Goal: Task Accomplishment & Management: Manage account settings

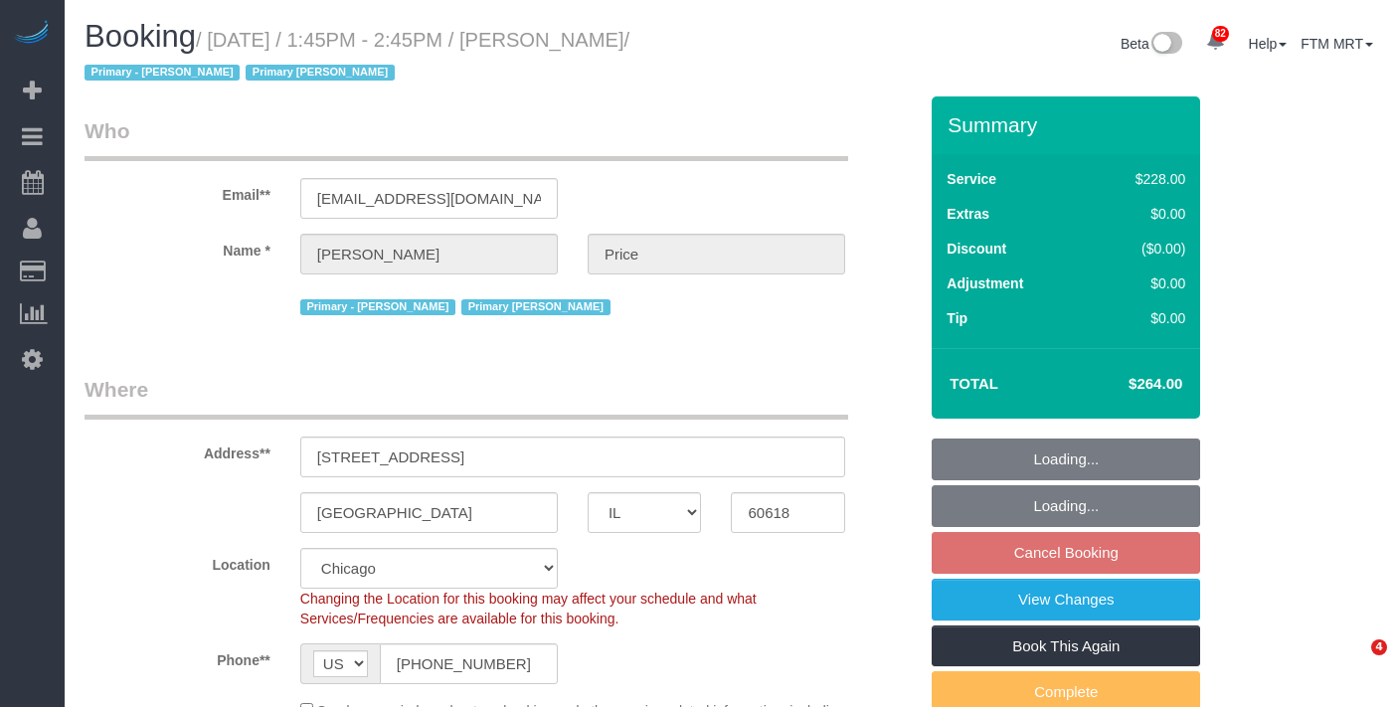
select select "IL"
select select "512"
select select "2"
select select "number:1"
select select "number:57"
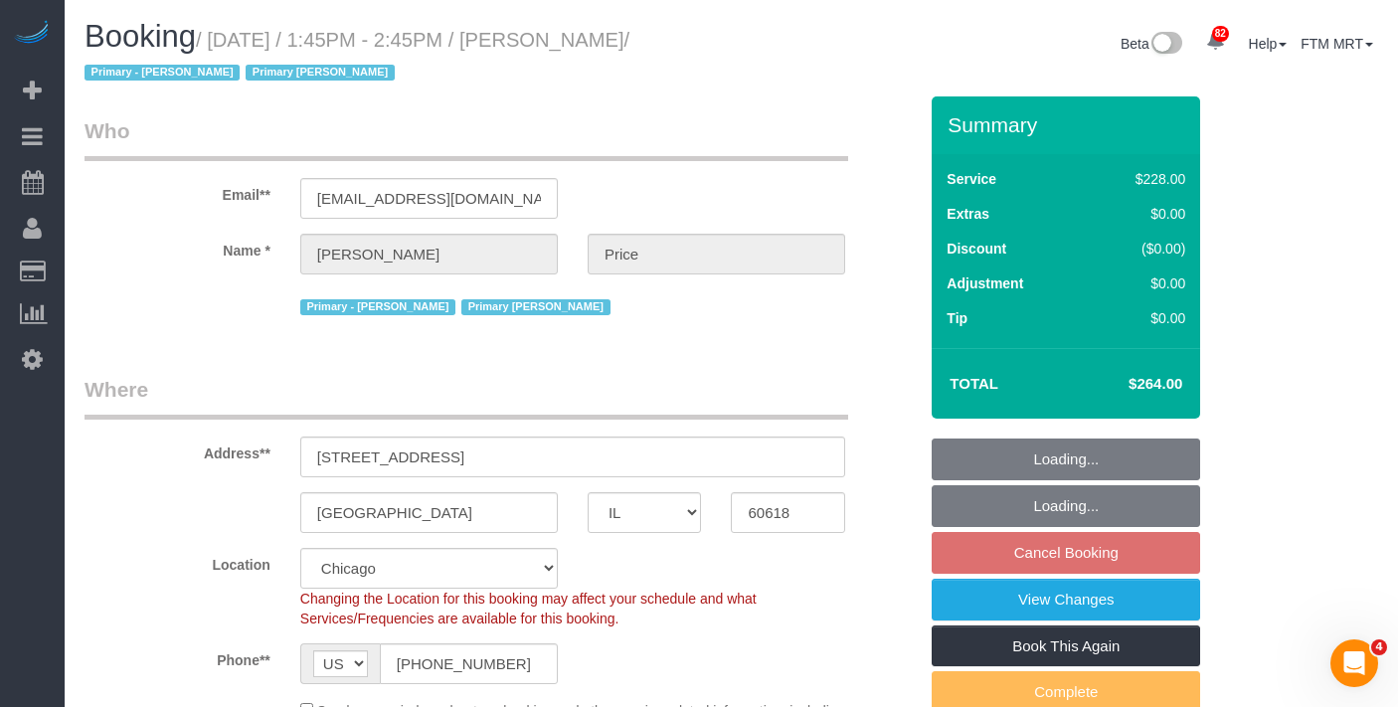
select select "number:139"
select select "number:104"
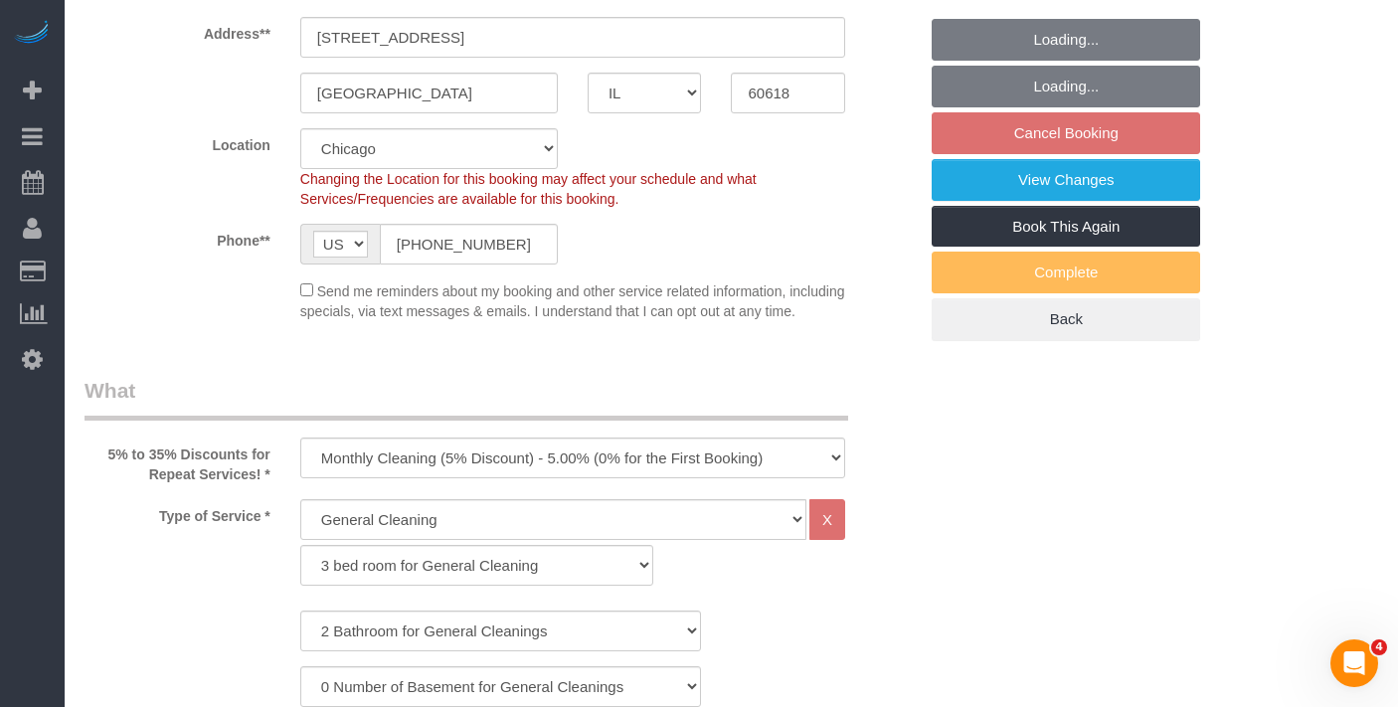
select select "object:1193"
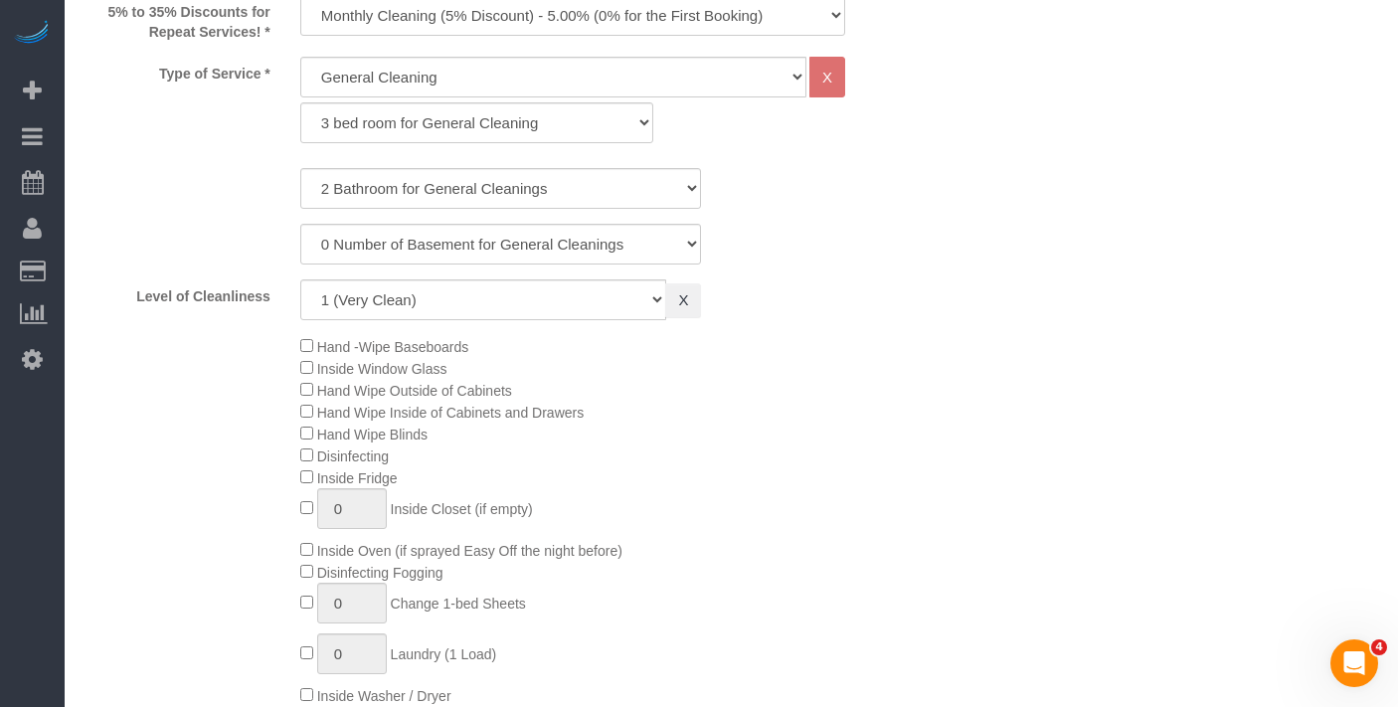
select select "2"
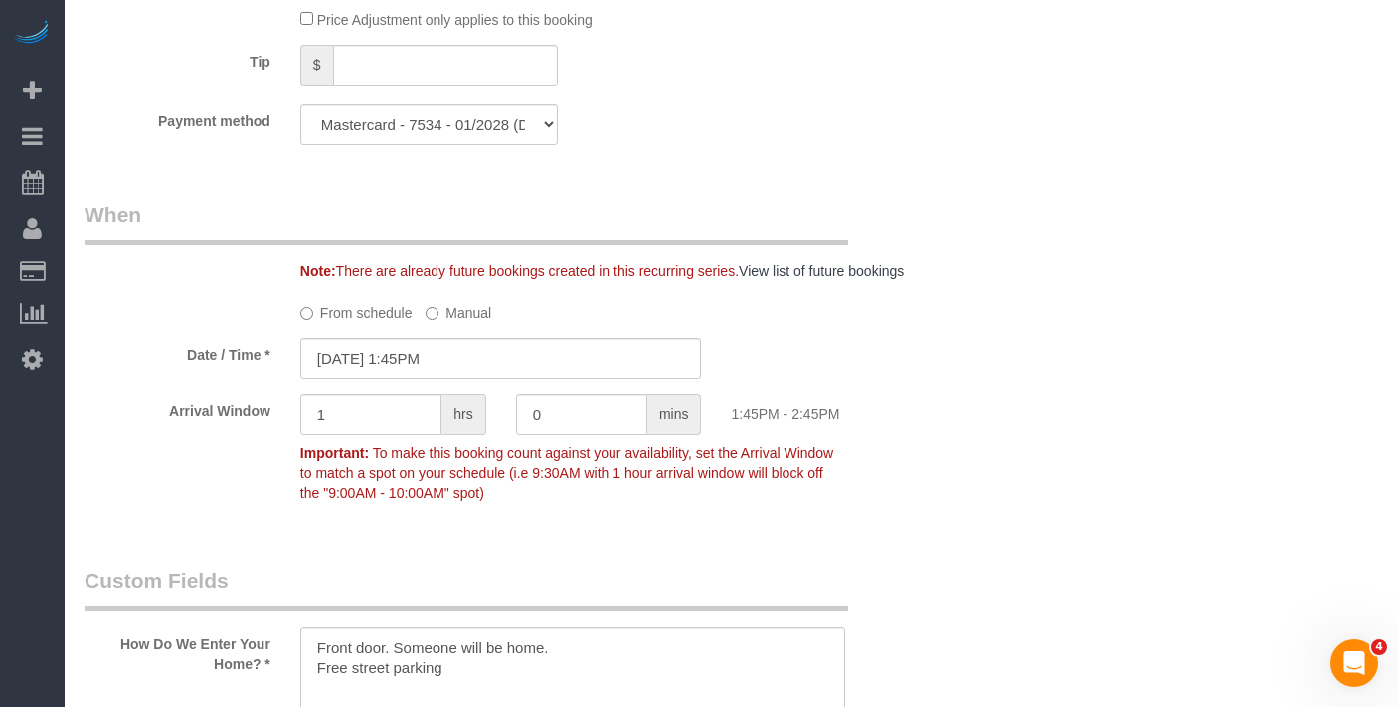
scroll to position [2182, 0]
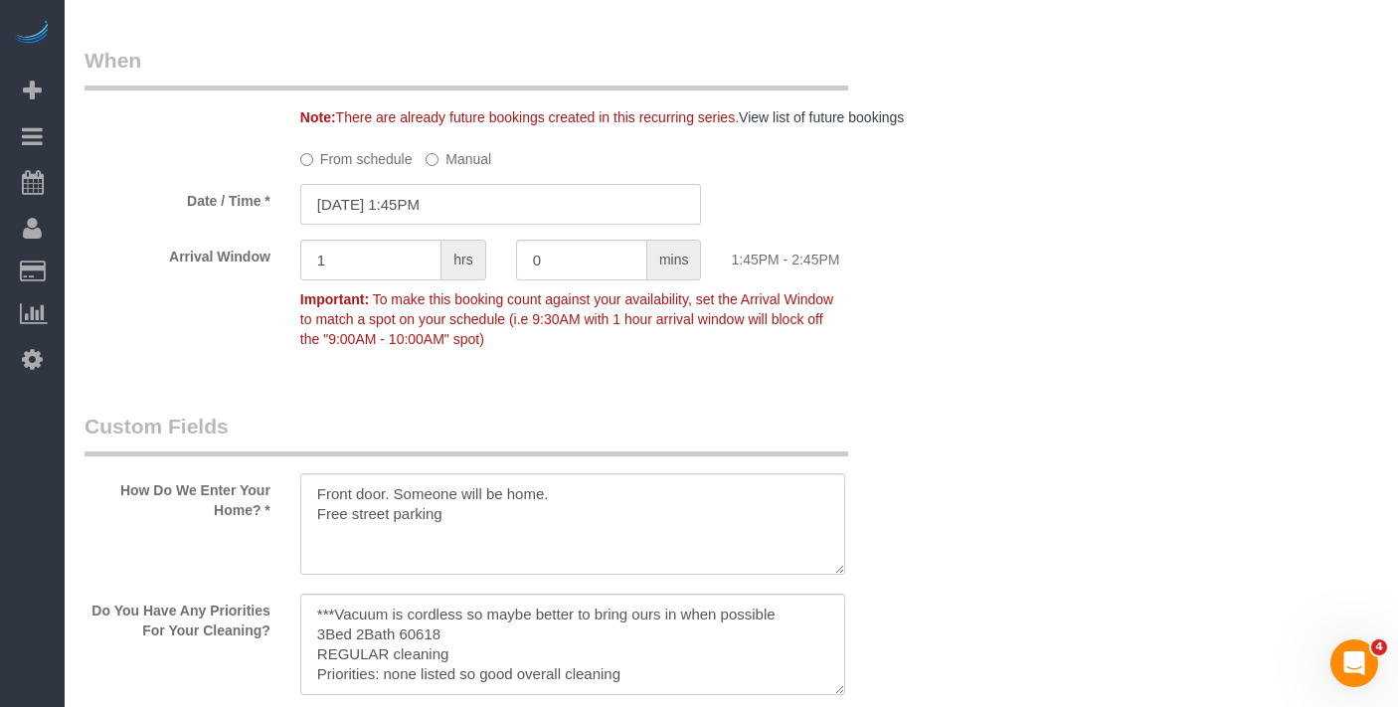
click at [507, 225] on input "[DATE] 1:45PM" at bounding box center [501, 204] width 402 height 41
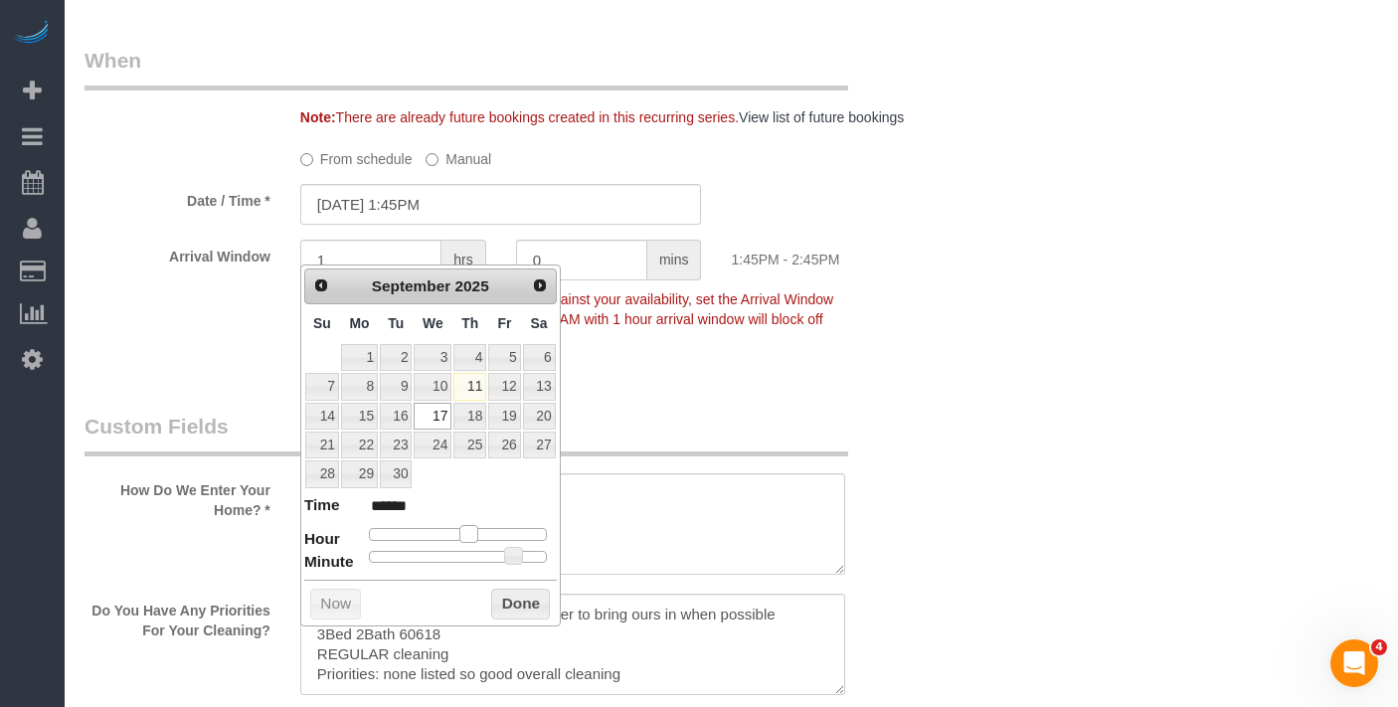
type input "[DATE] 12:45PM"
type input "*******"
type input "[DATE] 11:45AM"
type input "*******"
type input "[DATE] 12:45PM"
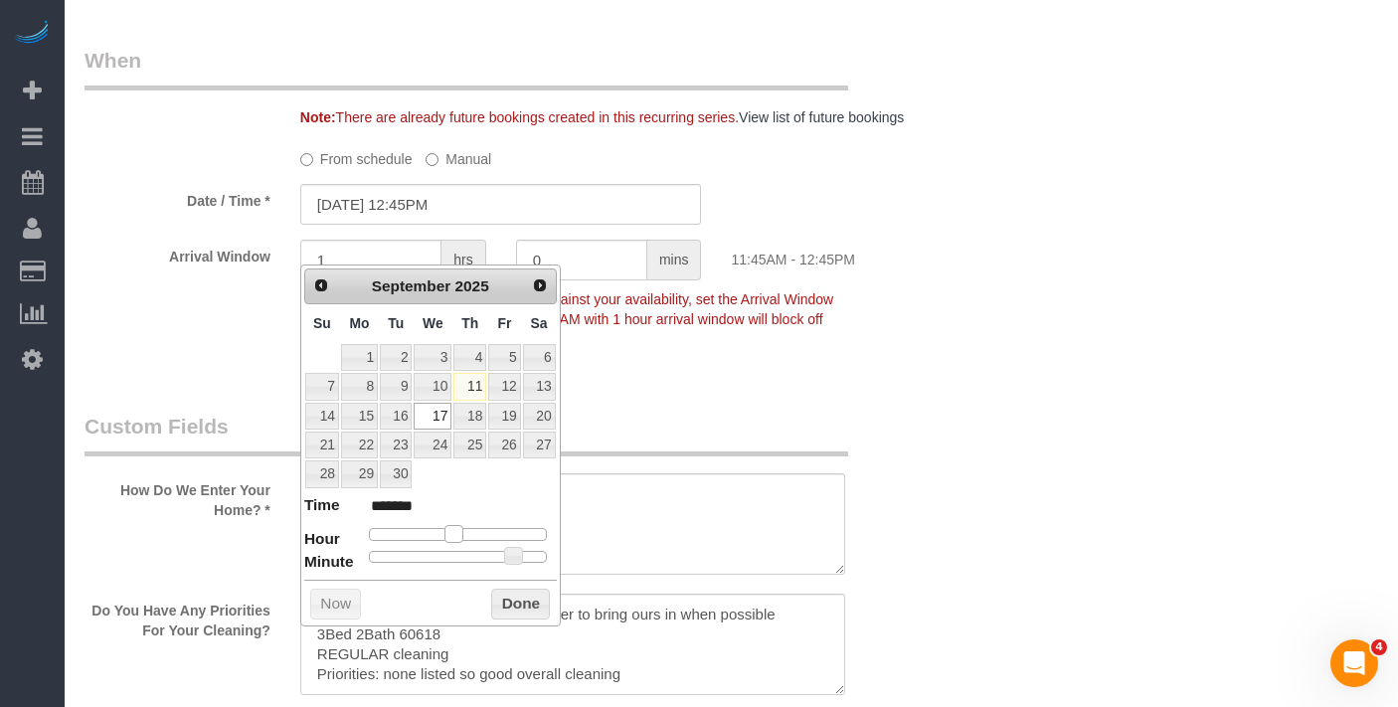
type input "*******"
type input "[DATE] 1:45PM"
type input "******"
click at [466, 527] on span at bounding box center [468, 534] width 18 height 18
type input "[DATE] 1:40PM"
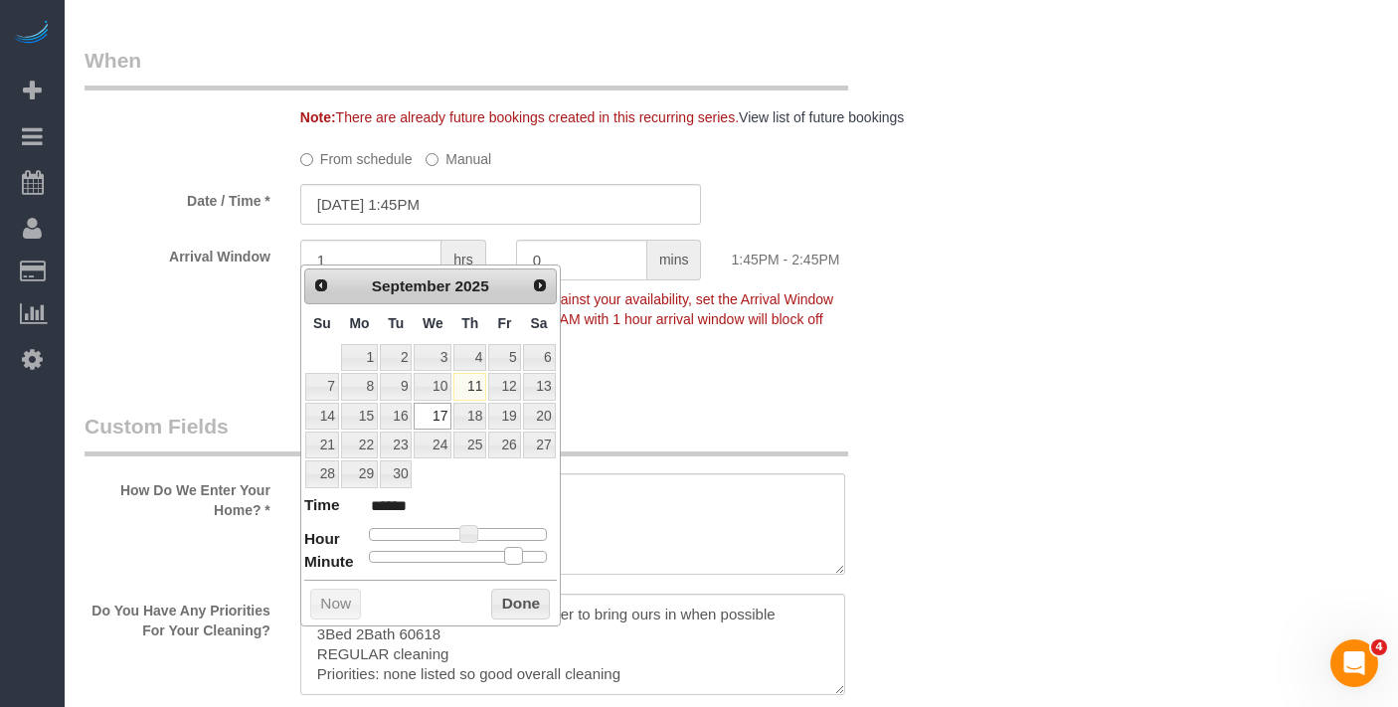
type input "******"
type input "[DATE] 1:35PM"
type input "******"
type input "[DATE] 1:30PM"
type input "******"
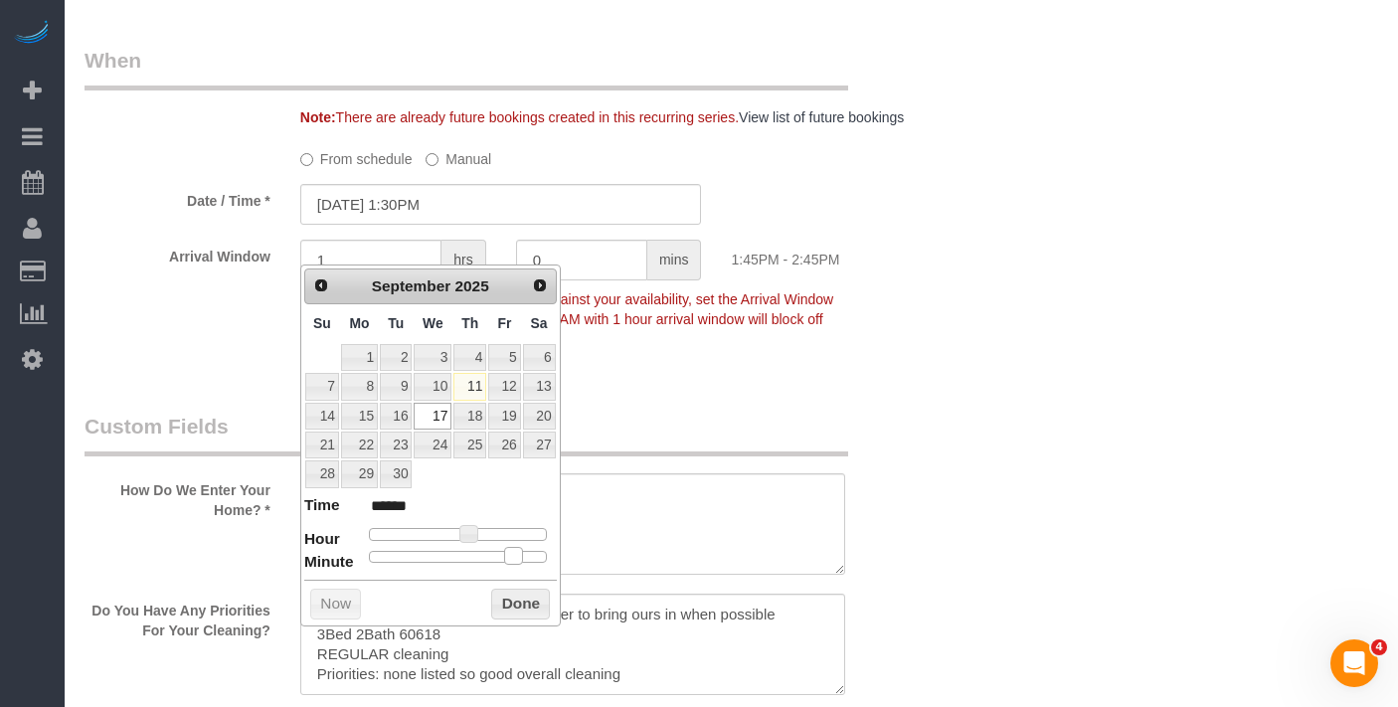
type input "[DATE] 1:25PM"
type input "******"
type input "[DATE] 1:20PM"
type input "******"
type input "[DATE] 1:15PM"
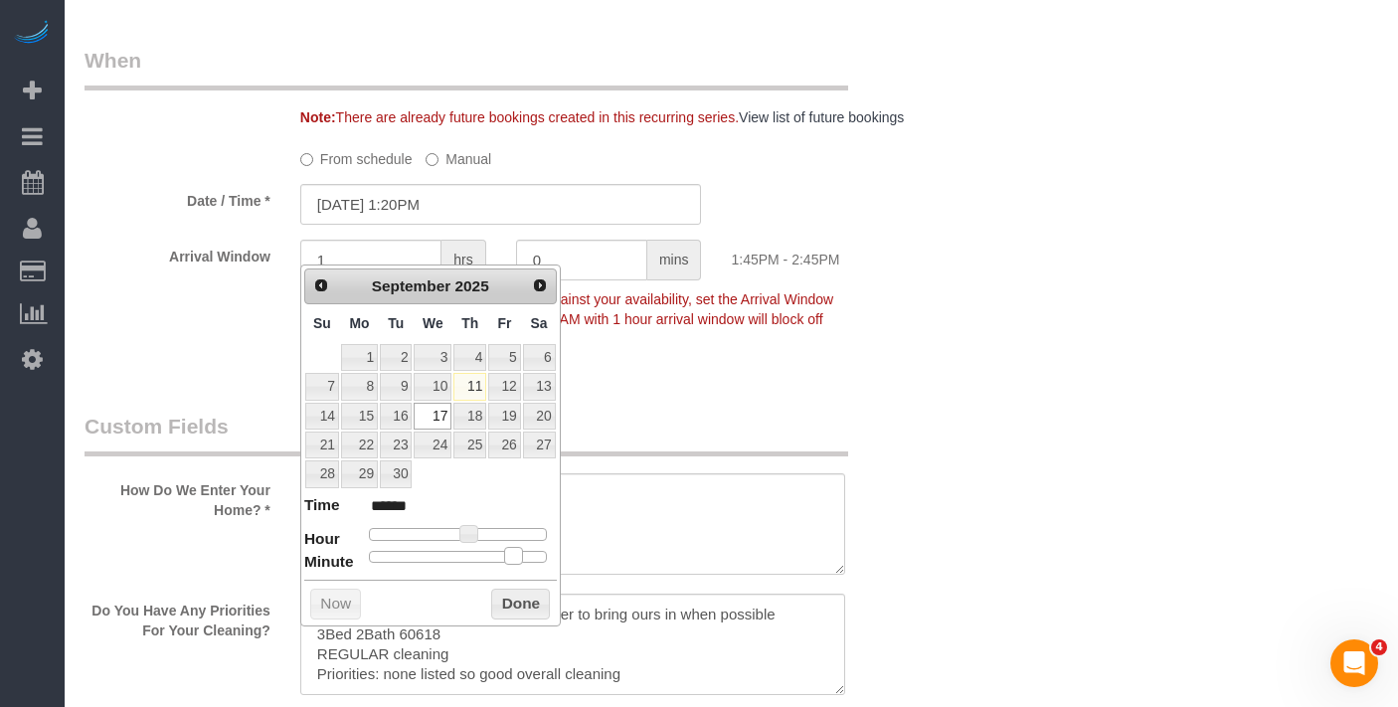
type input "******"
type input "[DATE] 1:10PM"
type input "******"
type input "[DATE] 1:05PM"
type input "******"
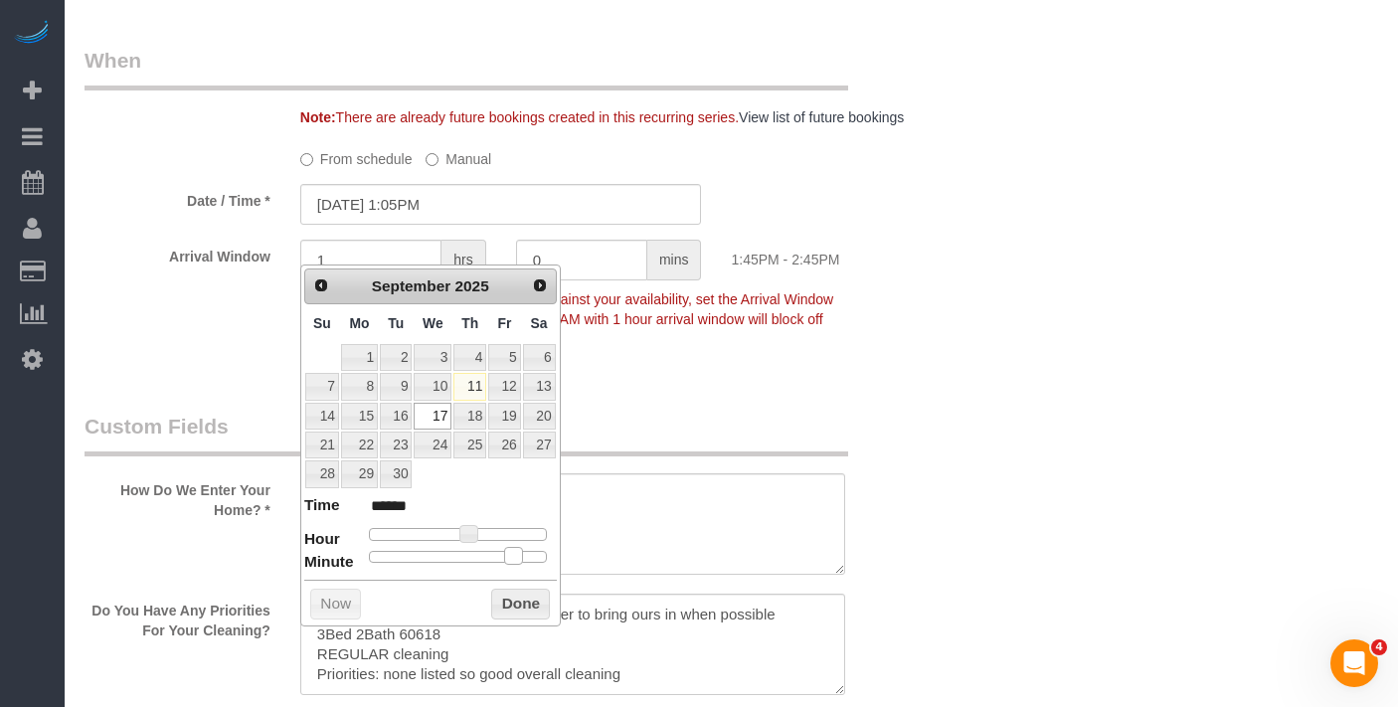
type input "[DATE] 1:00PM"
type input "******"
drag, startPoint x: 514, startPoint y: 552, endPoint x: 484, endPoint y: 592, distance: 49.7
click at [356, 553] on dl "Time ****** Hour Minute Second Millisecond Microsecond Time Zone ***** ***** **…" at bounding box center [430, 528] width 253 height 69
click at [532, 597] on button "Done" at bounding box center [520, 605] width 59 height 32
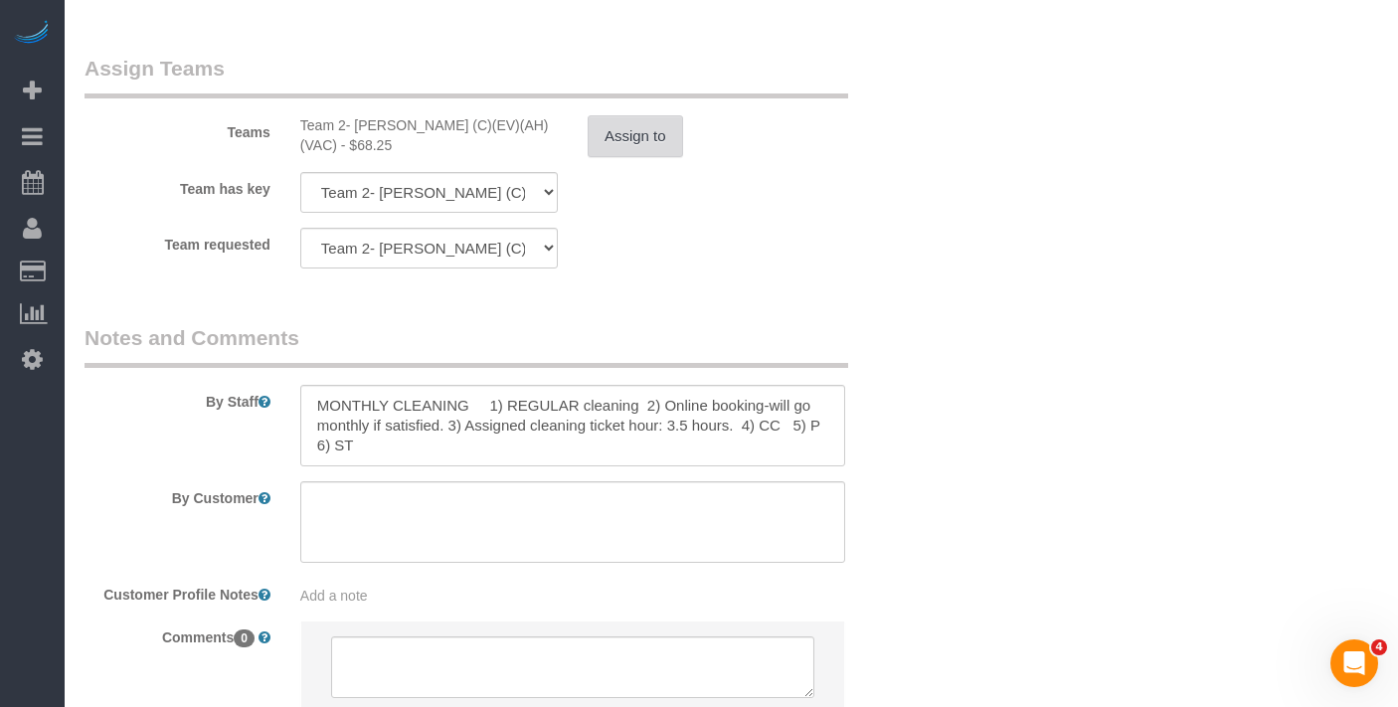
click at [675, 155] on button "Assign to" at bounding box center [635, 136] width 95 height 42
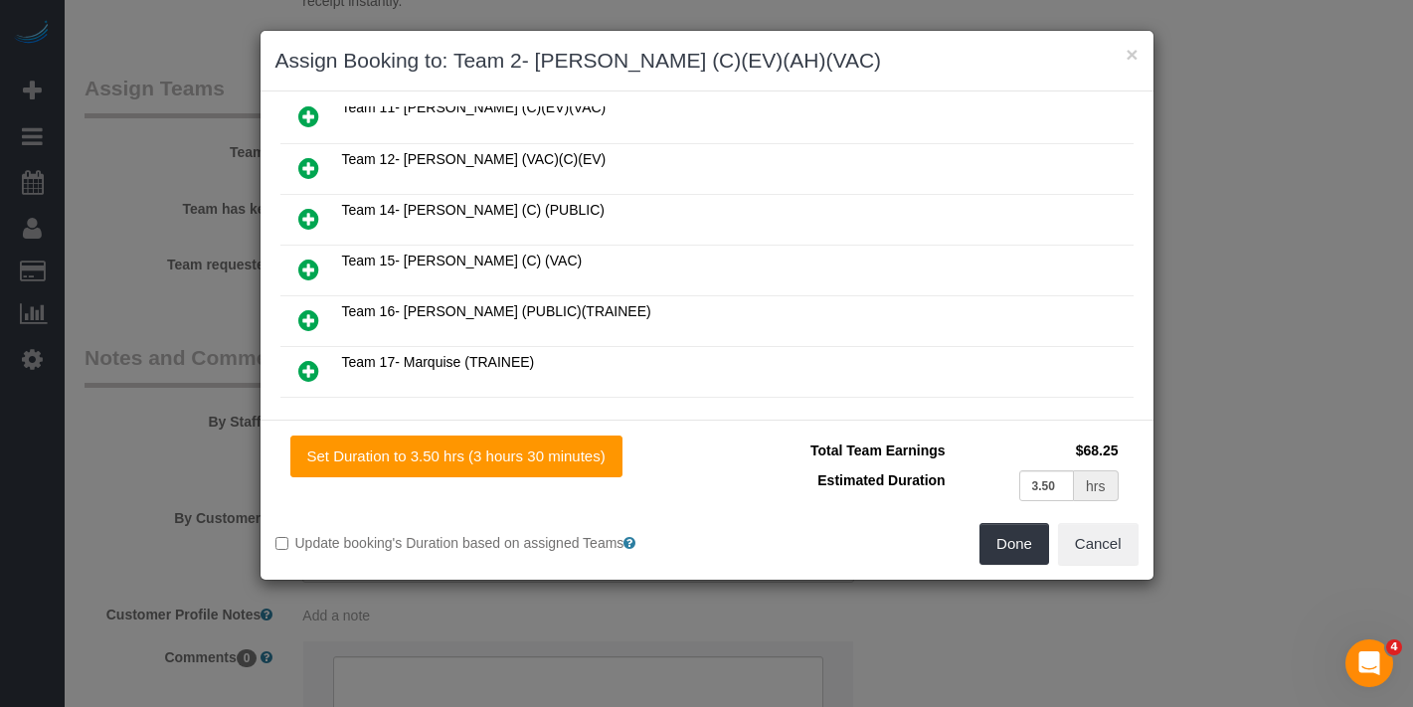
scroll to position [635, 0]
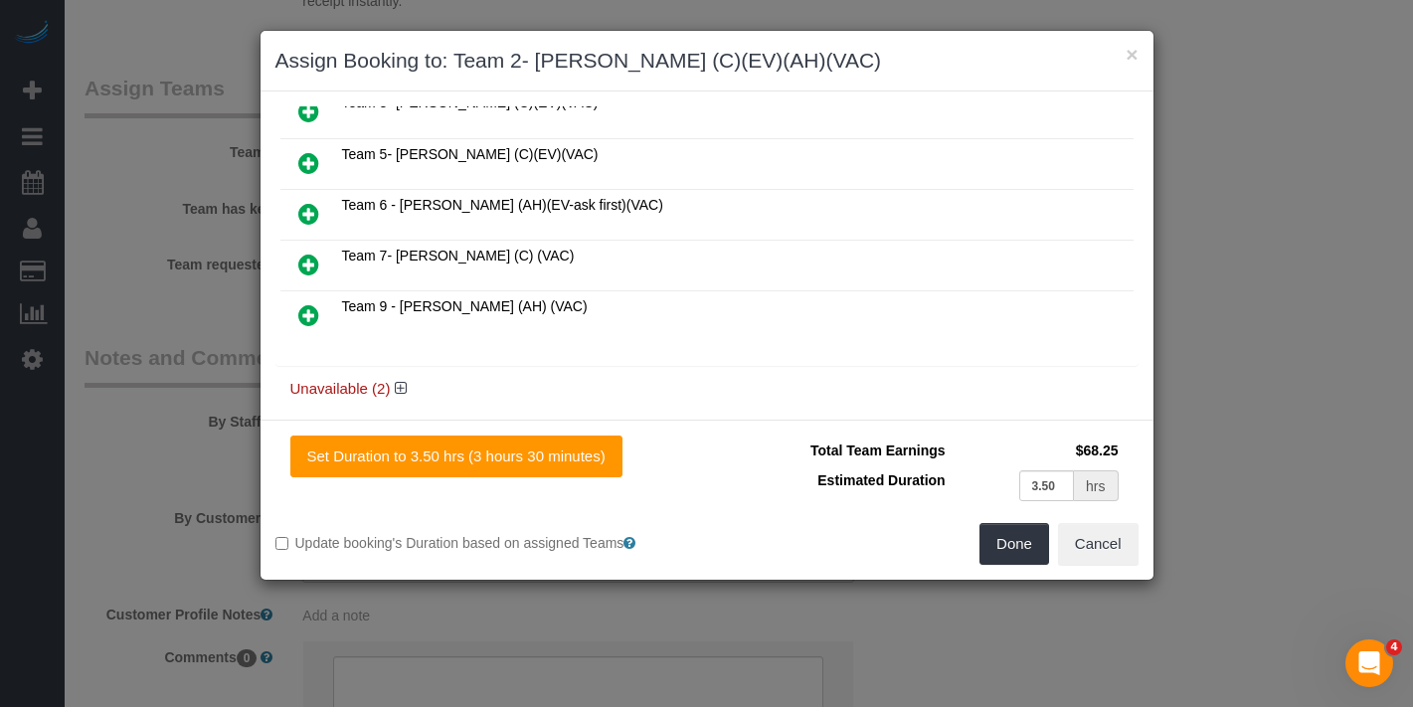
click at [300, 253] on icon at bounding box center [308, 265] width 21 height 24
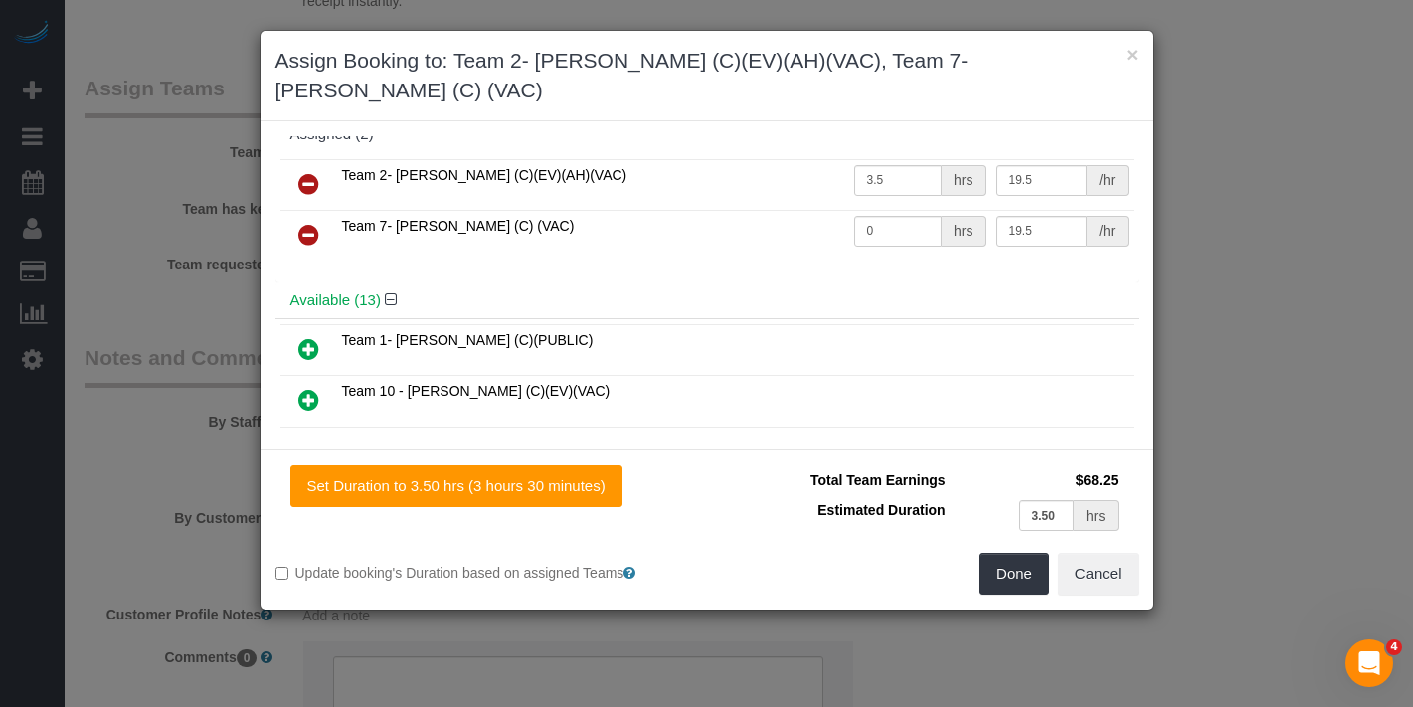
scroll to position [0, 0]
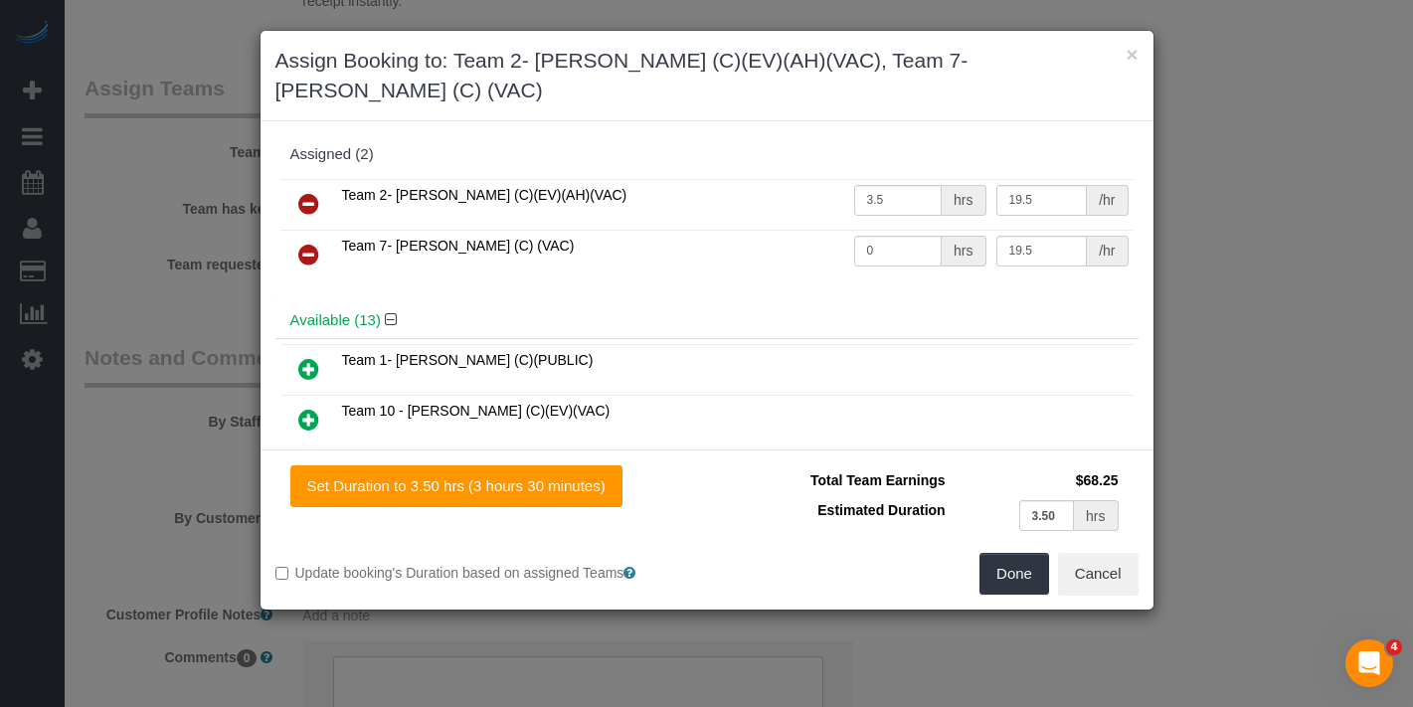
click at [311, 192] on icon at bounding box center [308, 204] width 21 height 24
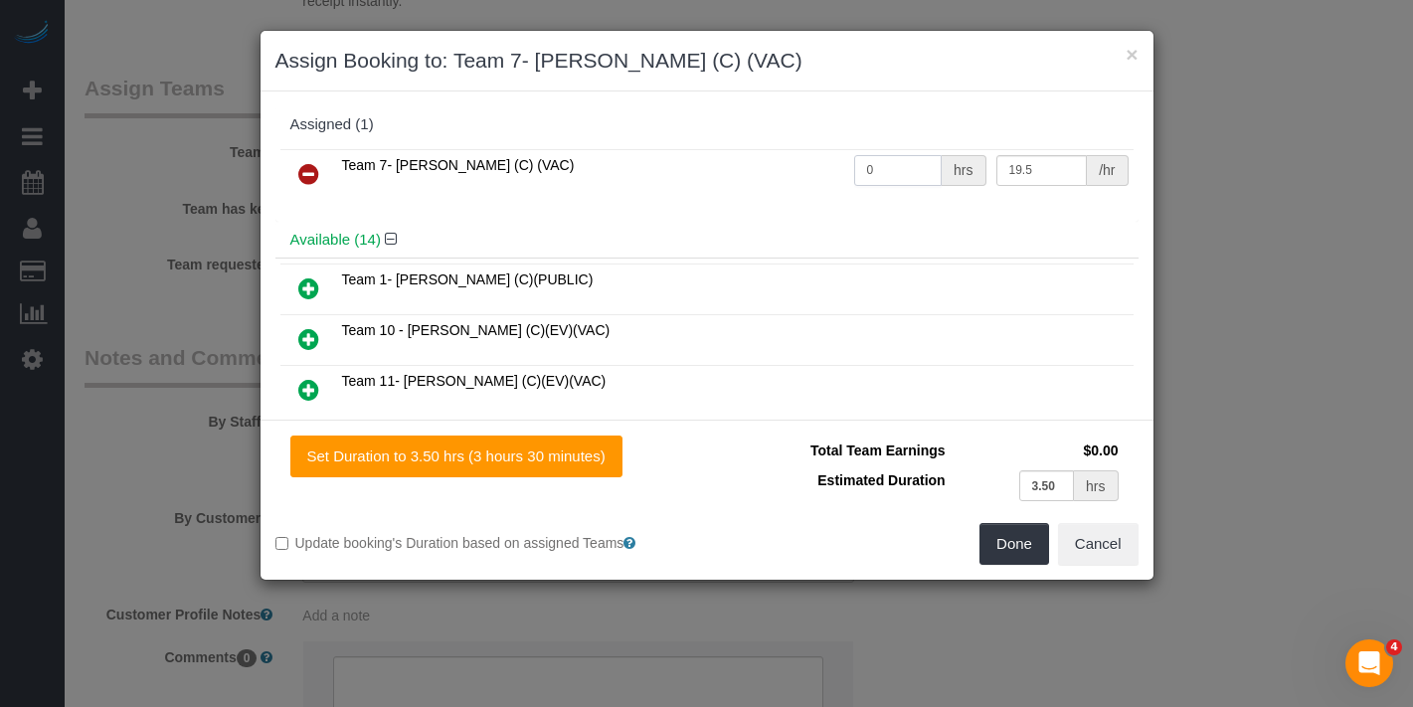
drag, startPoint x: 869, startPoint y: 175, endPoint x: 830, endPoint y: 175, distance: 38.8
click at [830, 175] on tr "Team 7- [PERSON_NAME] (C) (VAC) 0 hrs 19.5 /hr" at bounding box center [706, 174] width 853 height 51
type input "3.5"
click at [1019, 538] on button "Done" at bounding box center [1015, 544] width 70 height 42
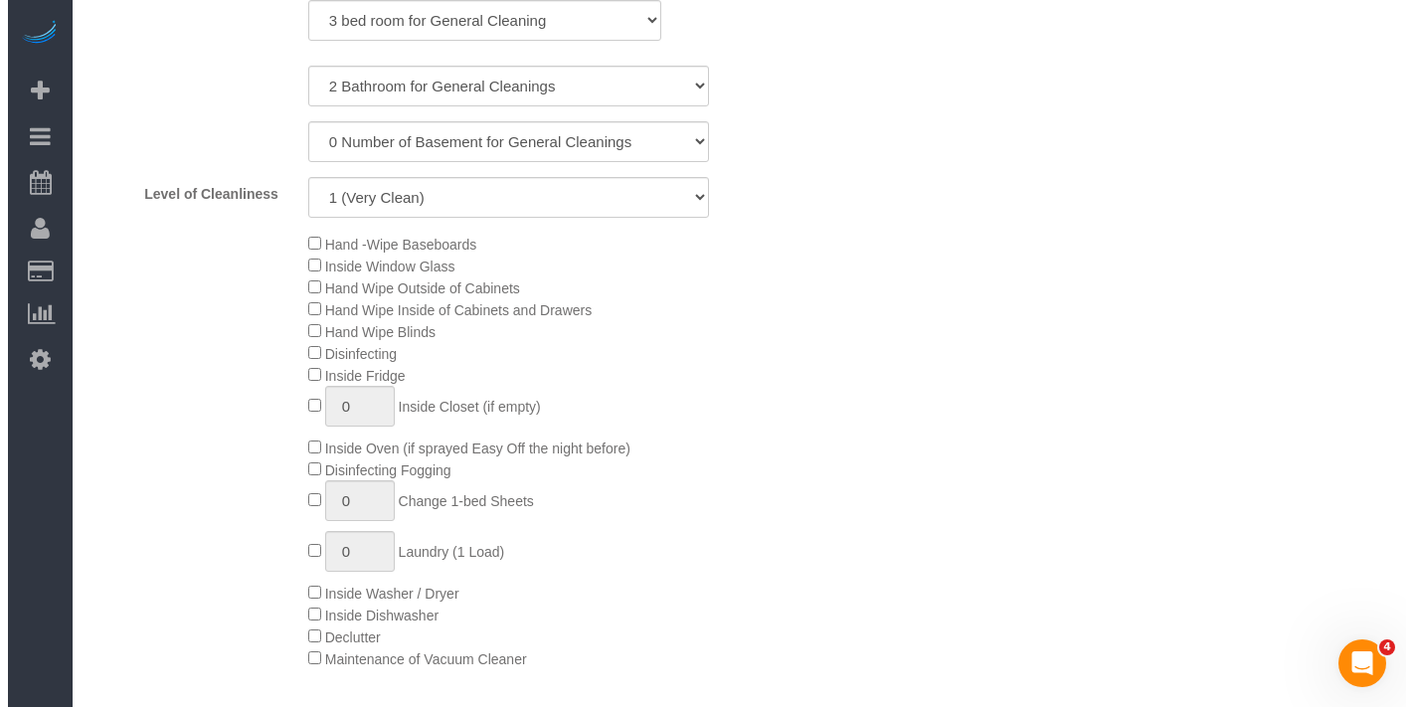
scroll to position [121, 0]
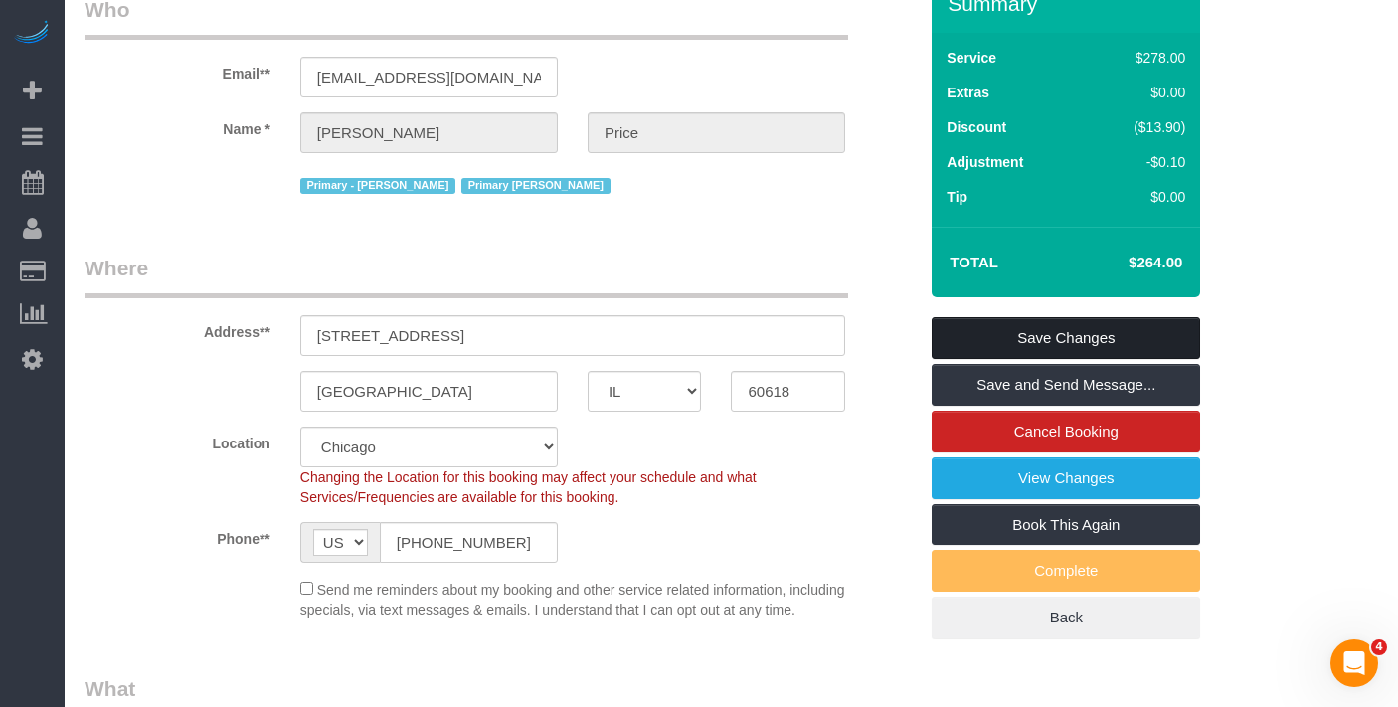
click at [1058, 337] on link "Save Changes" at bounding box center [1066, 338] width 269 height 42
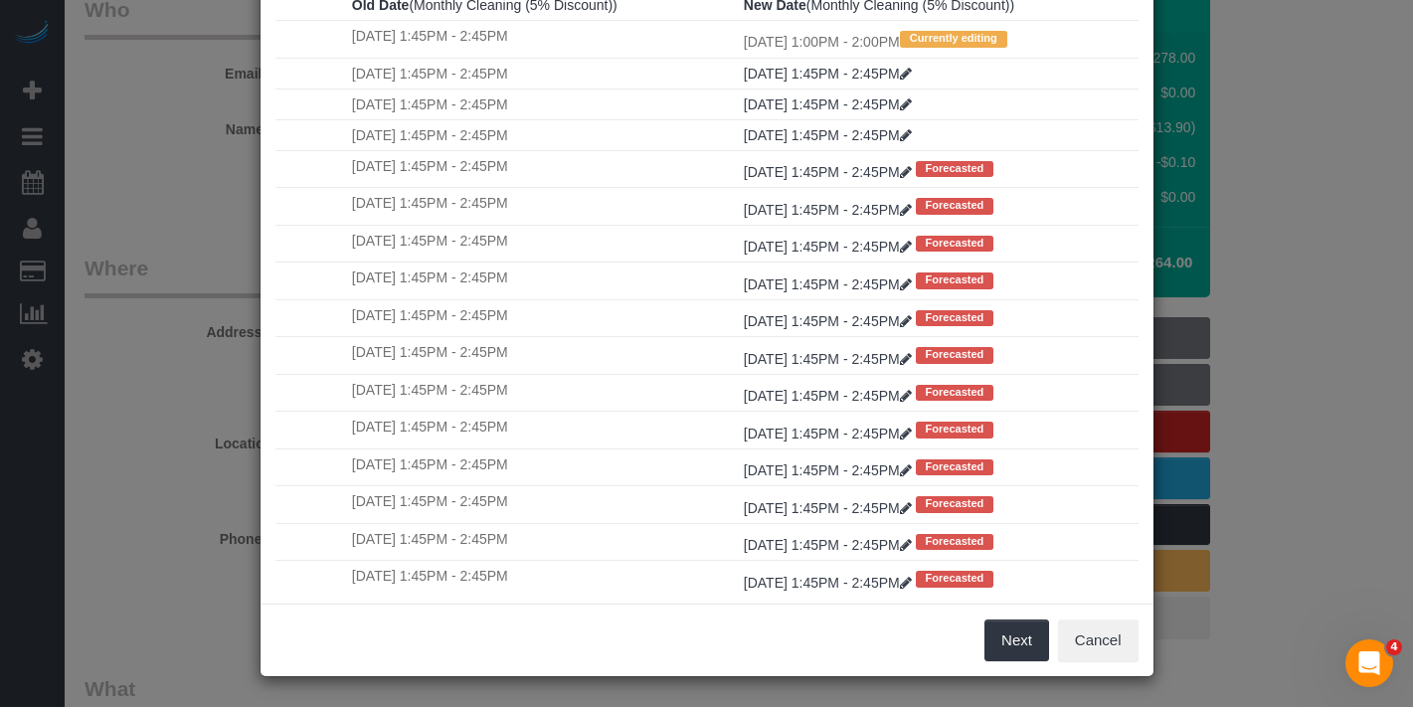
scroll to position [169, 0]
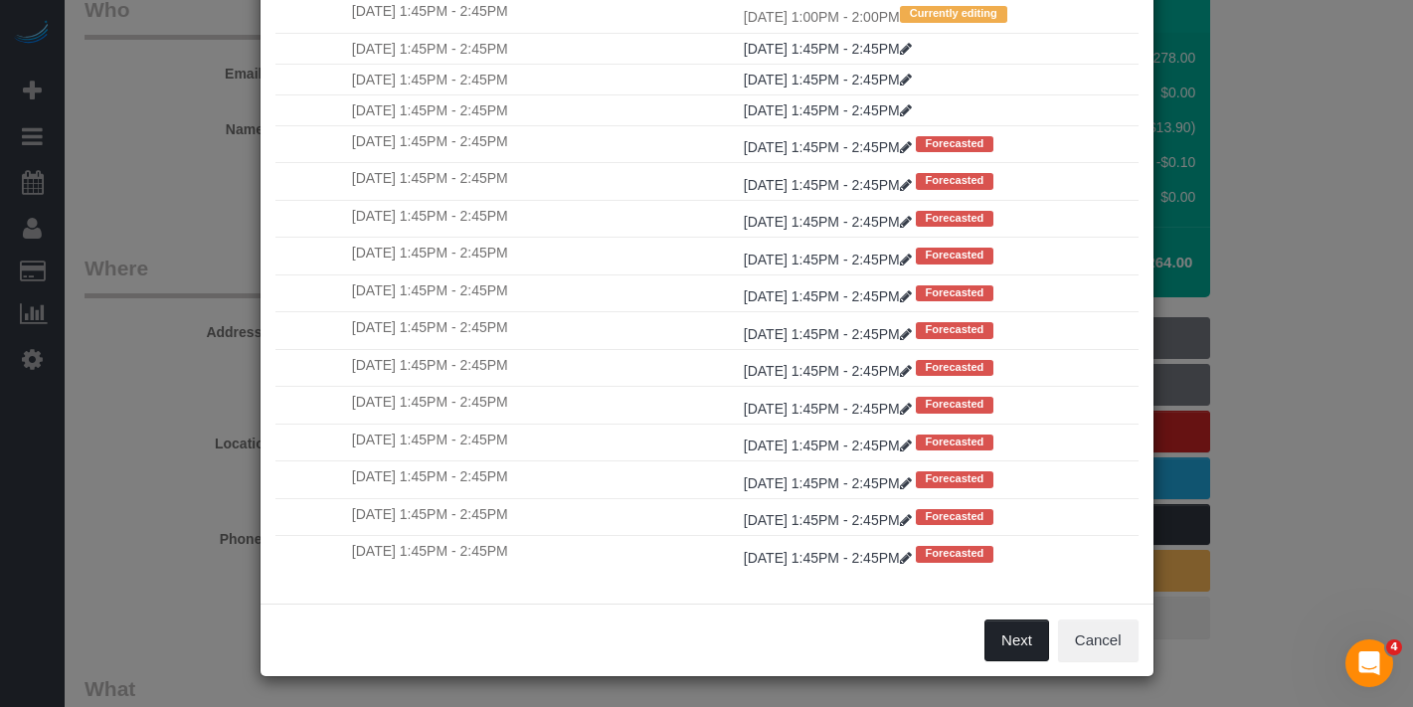
click at [1018, 624] on button "Next" at bounding box center [1017, 641] width 65 height 42
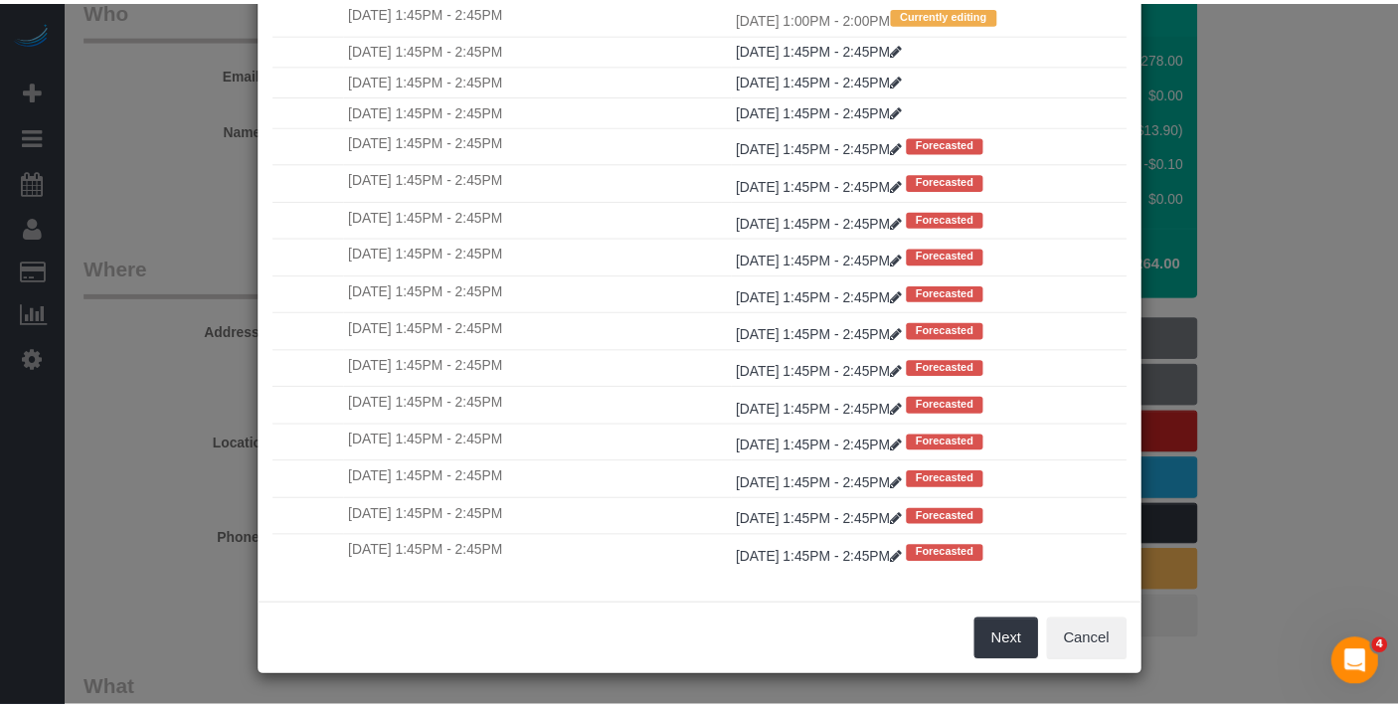
scroll to position [0, 0]
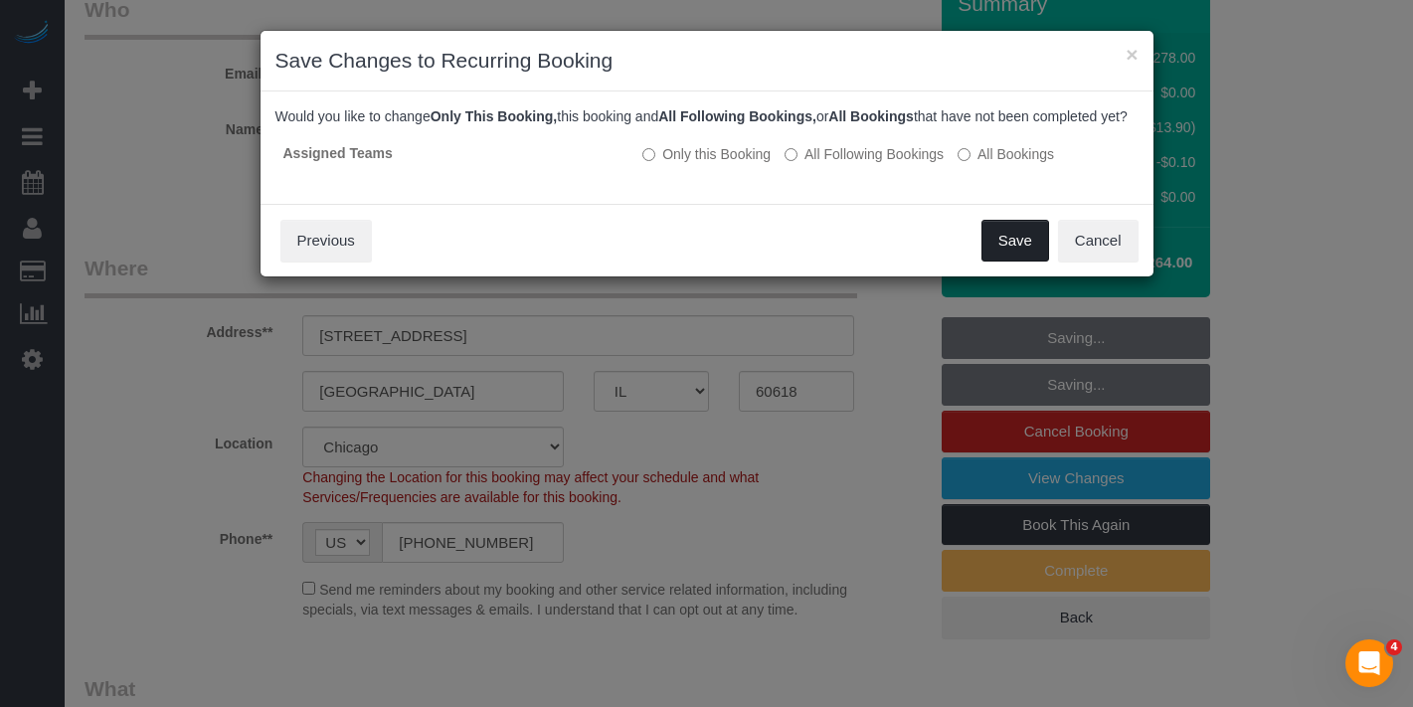
click at [1023, 261] on button "Save" at bounding box center [1016, 241] width 68 height 42
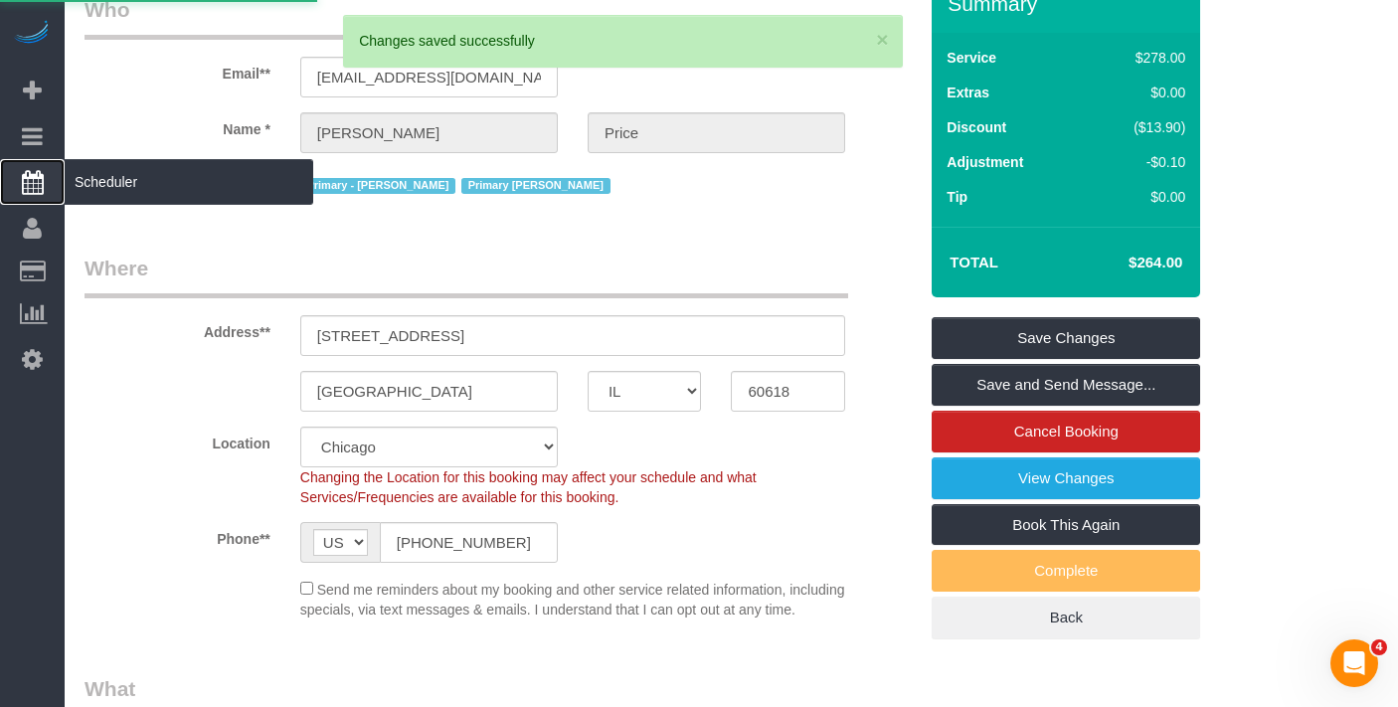
click at [145, 180] on span "Scheduler" at bounding box center [189, 182] width 249 height 46
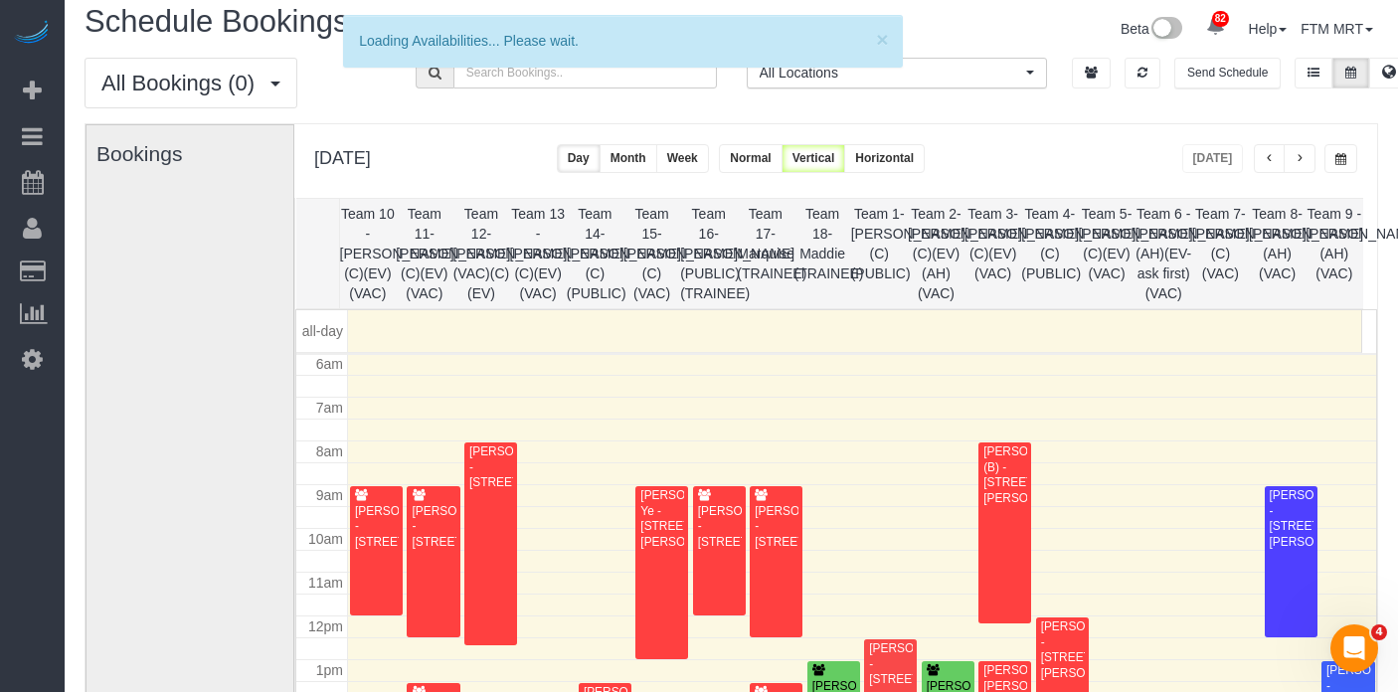
scroll to position [31, 0]
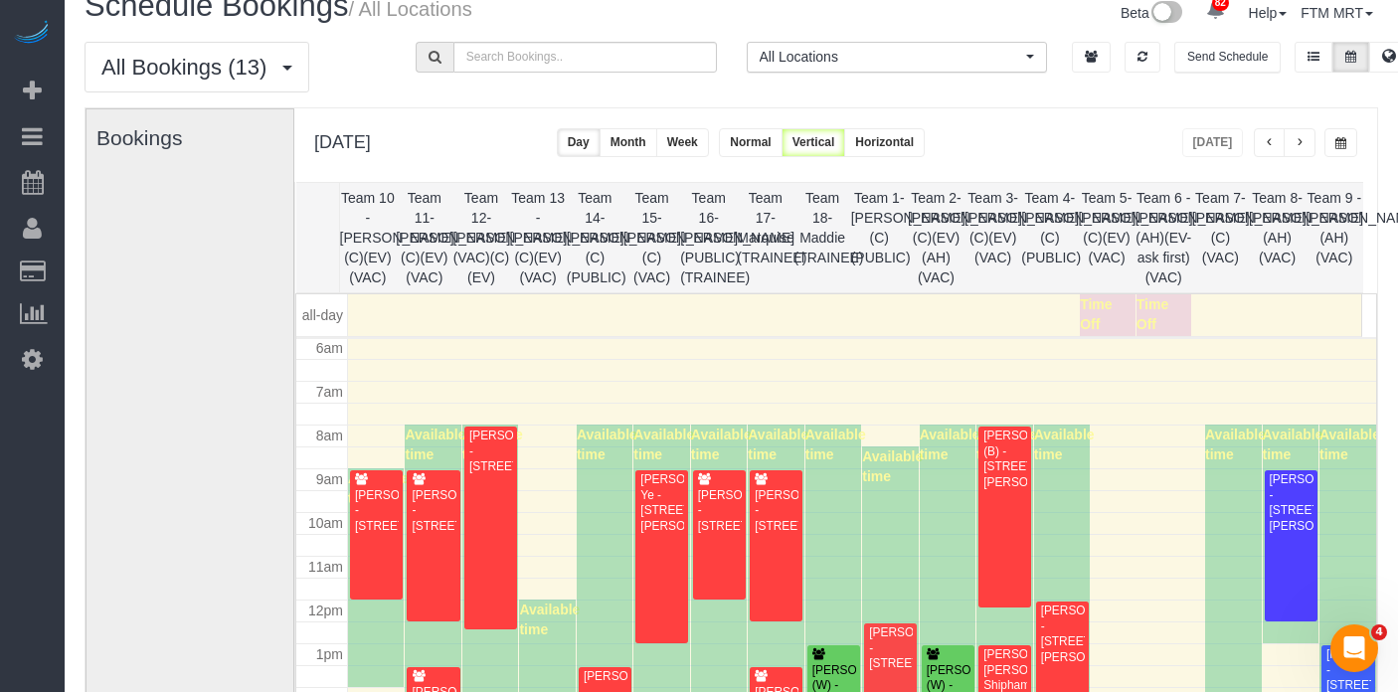
click at [1345, 144] on span "button" at bounding box center [1341, 143] width 11 height 12
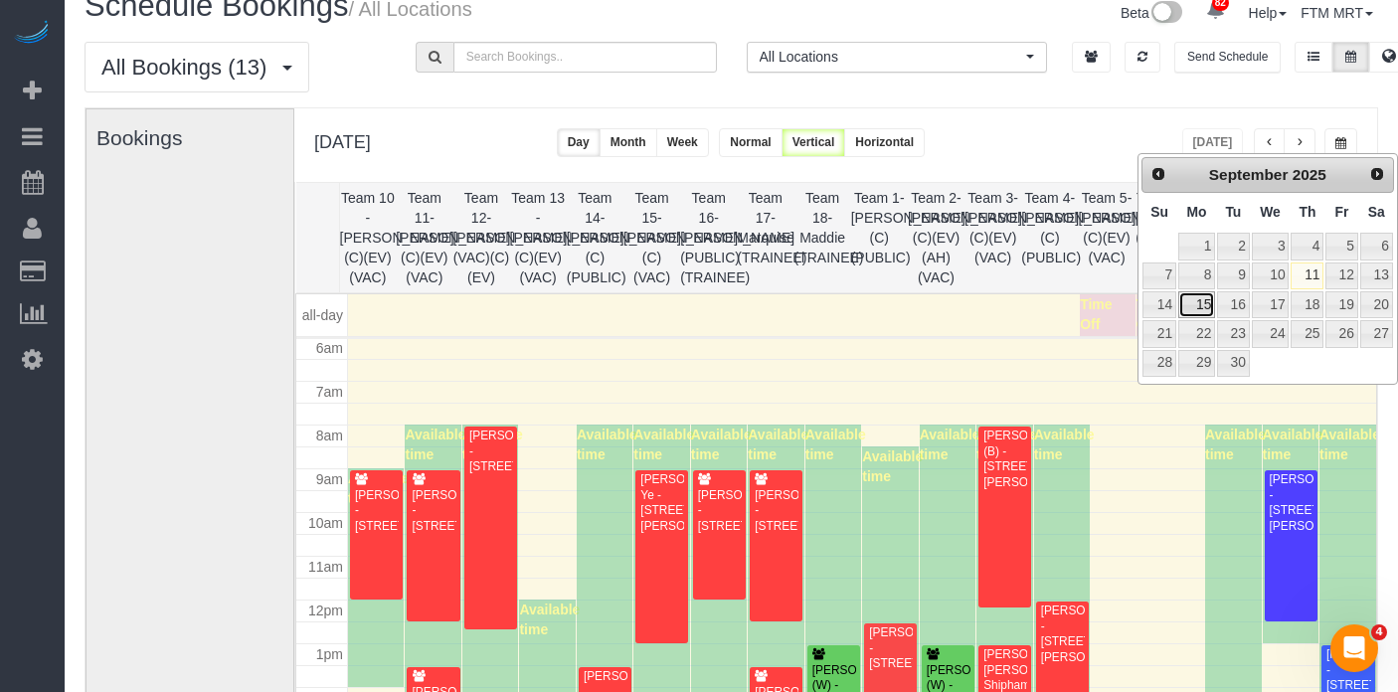
click at [1201, 306] on link "15" at bounding box center [1197, 304] width 37 height 27
type input "**********"
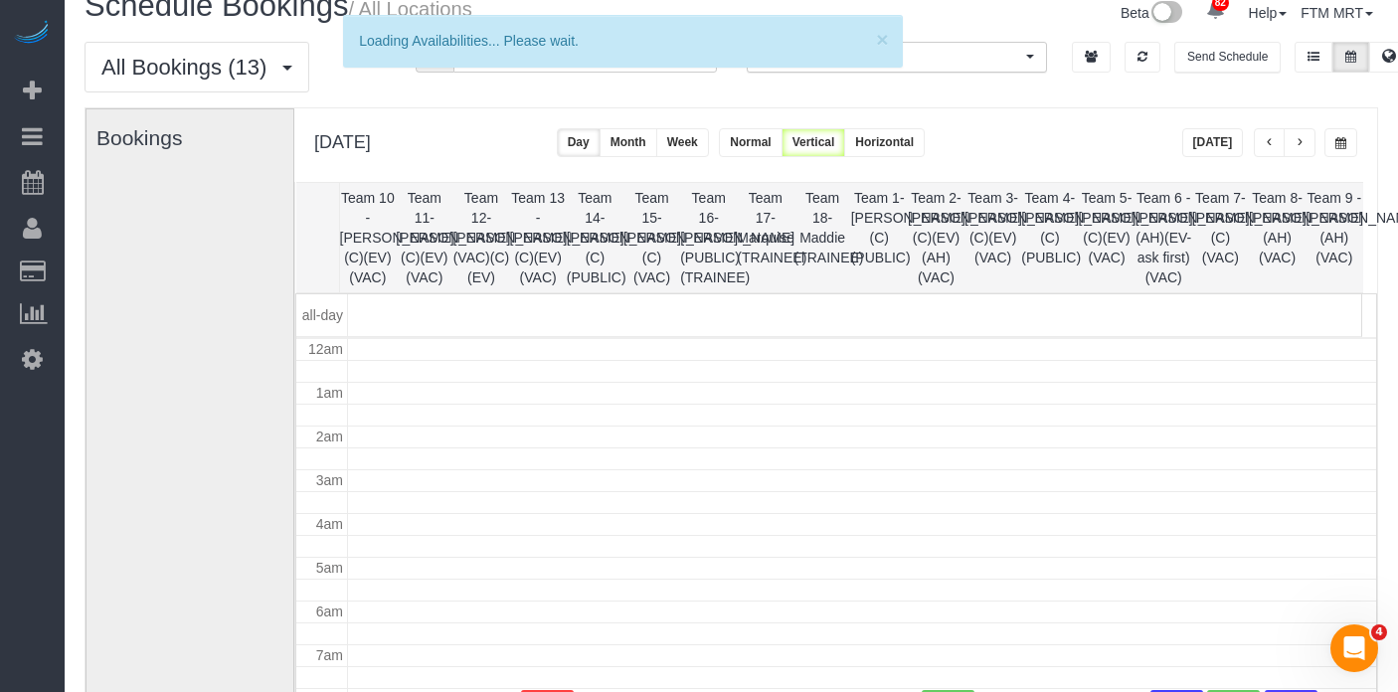
scroll to position [264, 0]
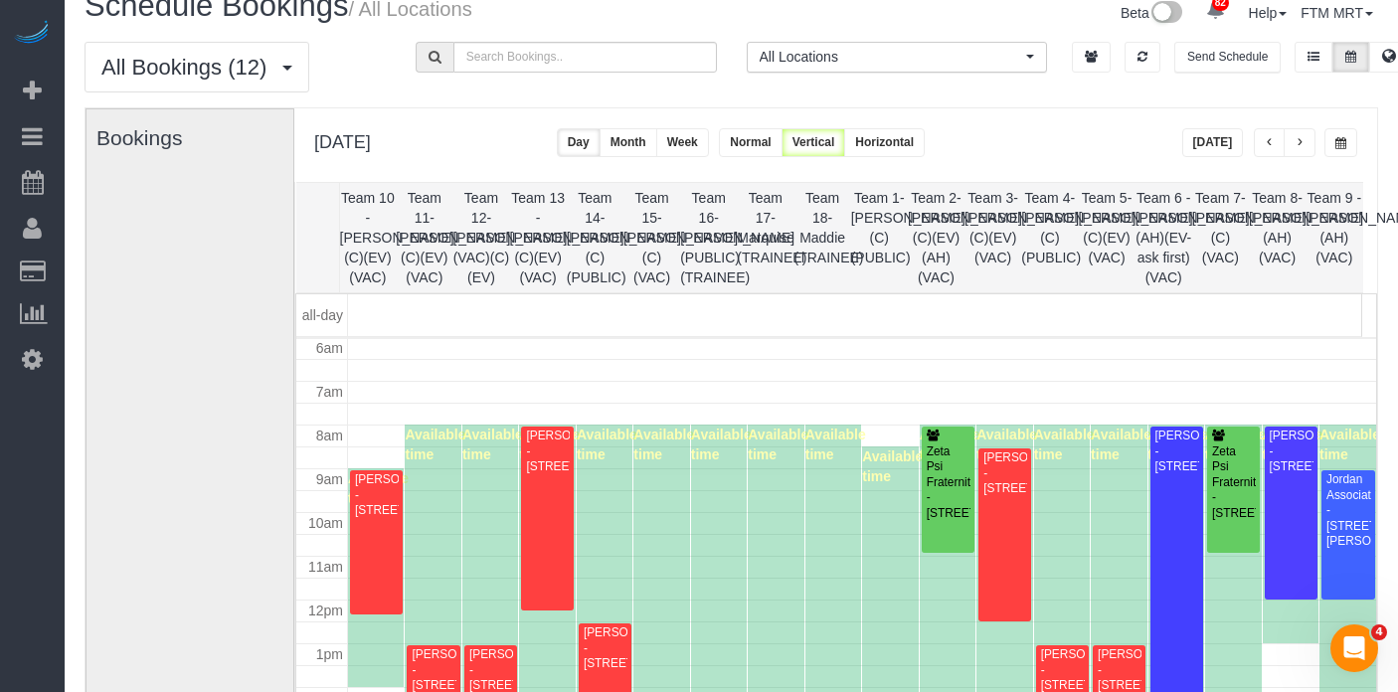
click at [1302, 143] on span "button" at bounding box center [1300, 143] width 10 height 12
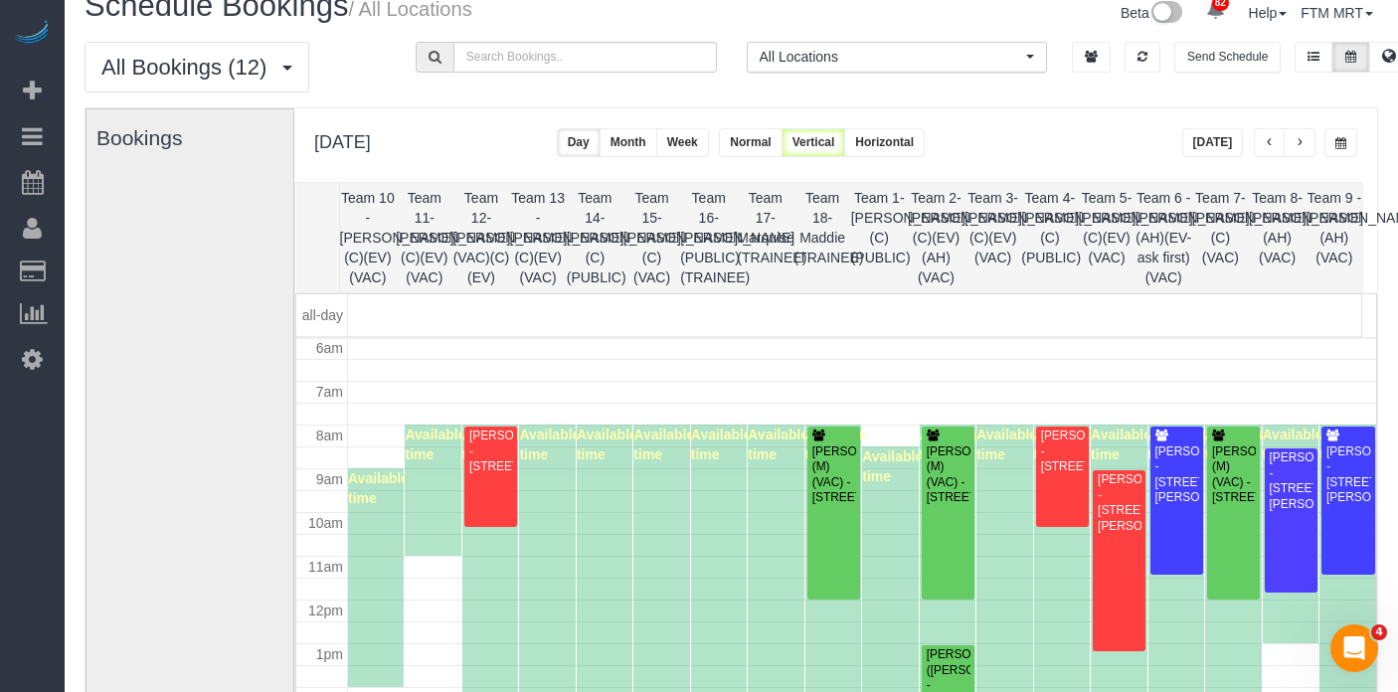
click at [1300, 143] on span "button" at bounding box center [1300, 143] width 10 height 12
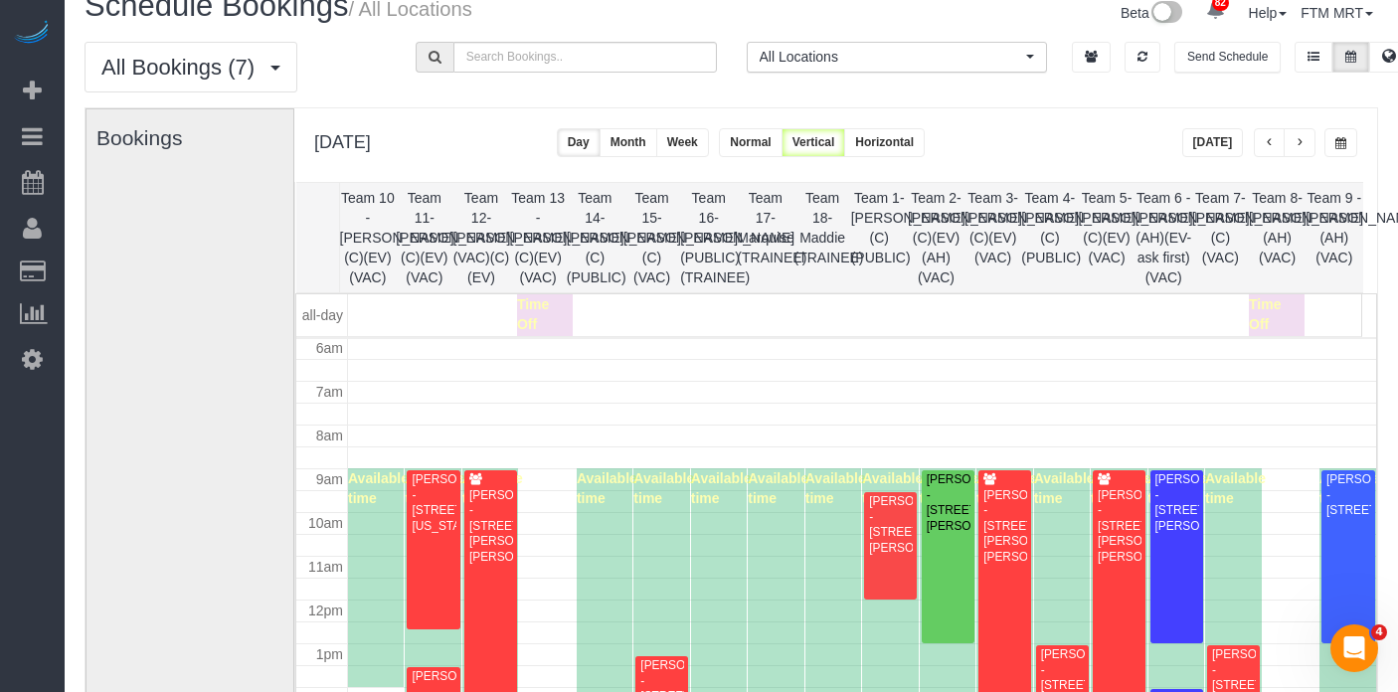
click at [1298, 145] on span "button" at bounding box center [1300, 143] width 10 height 12
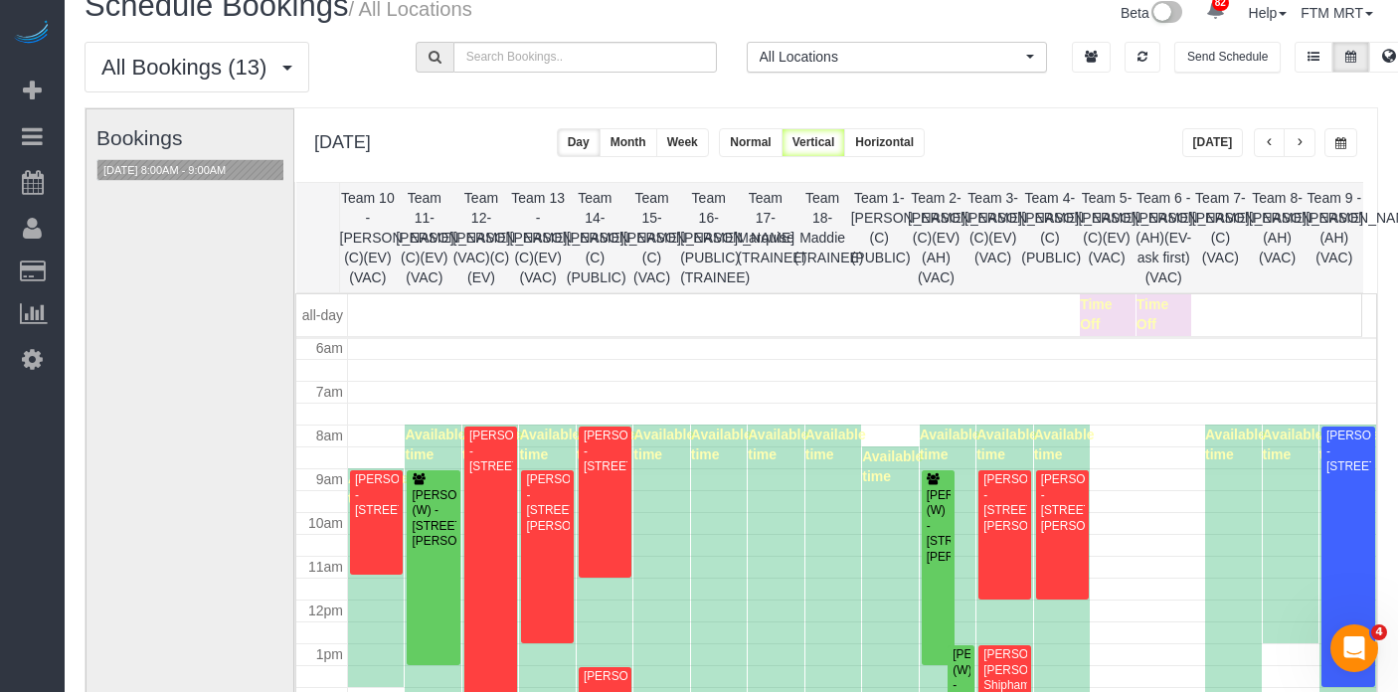
click at [1302, 146] on span "button" at bounding box center [1300, 143] width 10 height 12
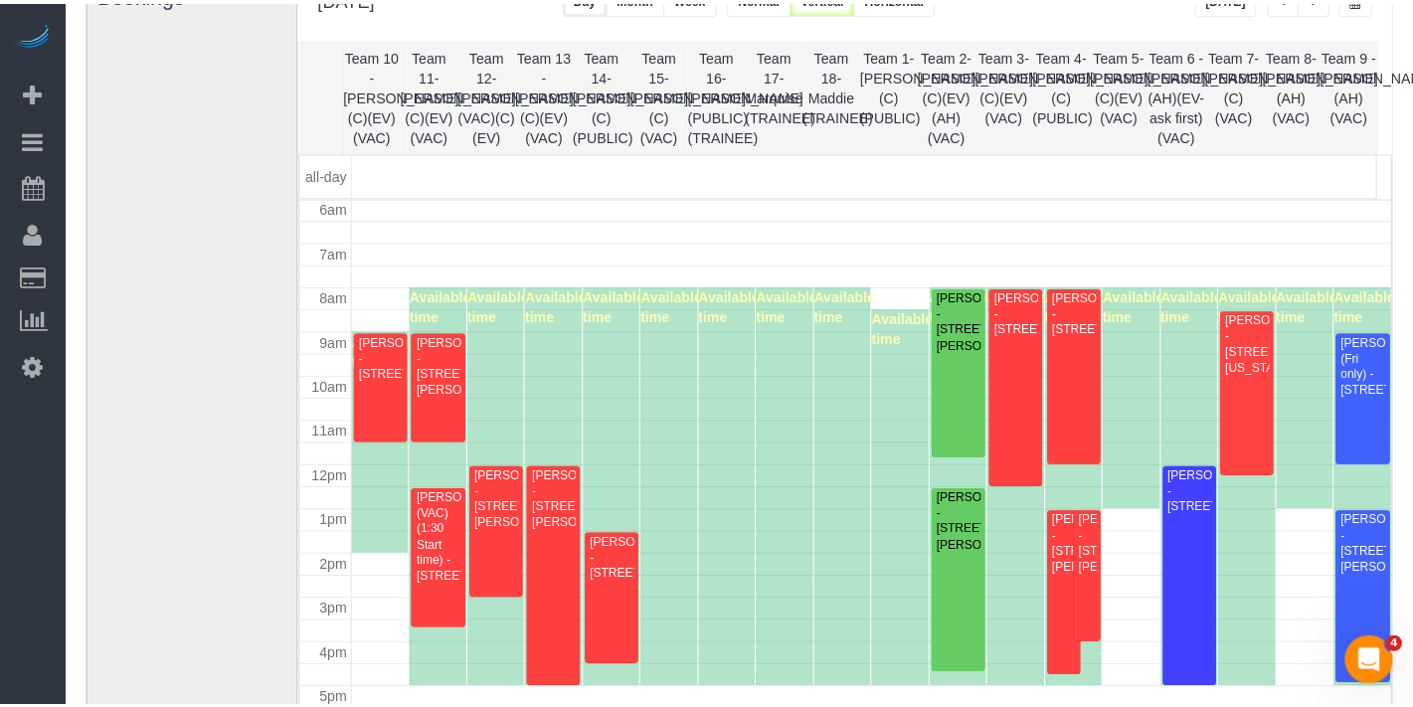
scroll to position [0, 0]
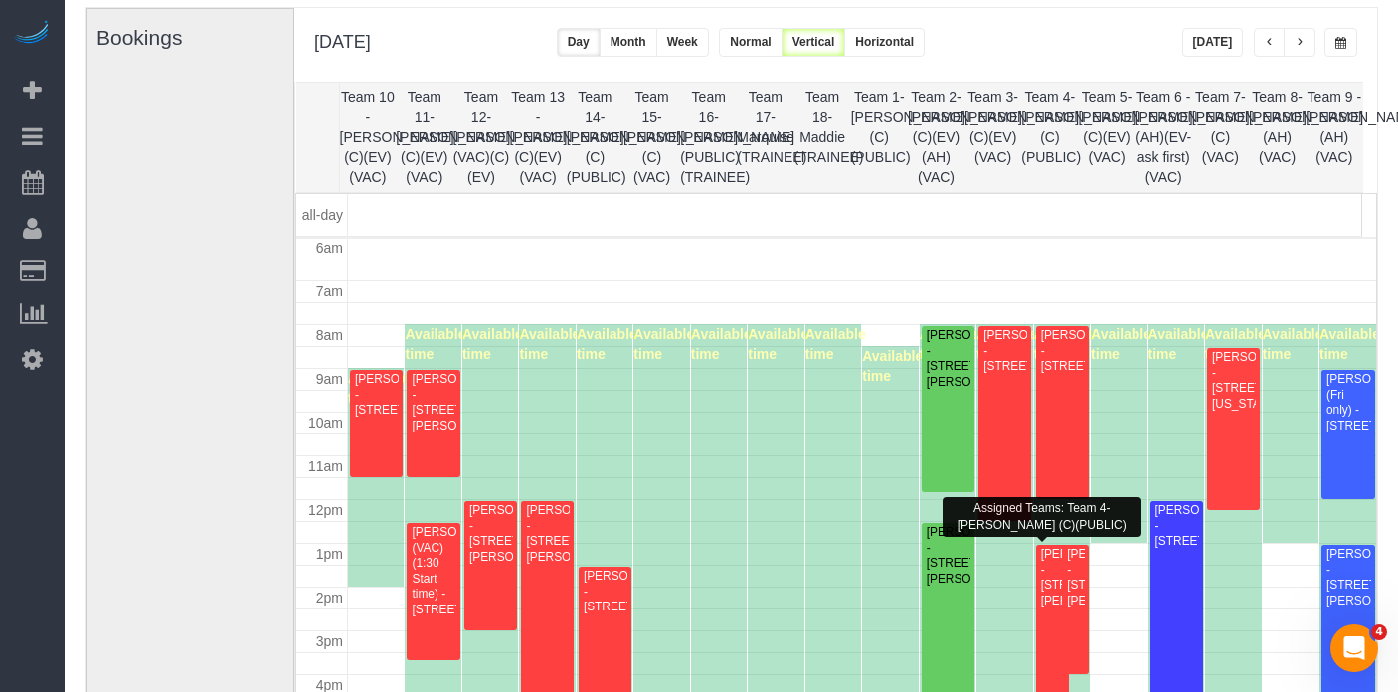
click at [1040, 580] on div "[PERSON_NAME] - [STREET_ADDRESS][PERSON_NAME]" at bounding box center [1052, 578] width 25 height 62
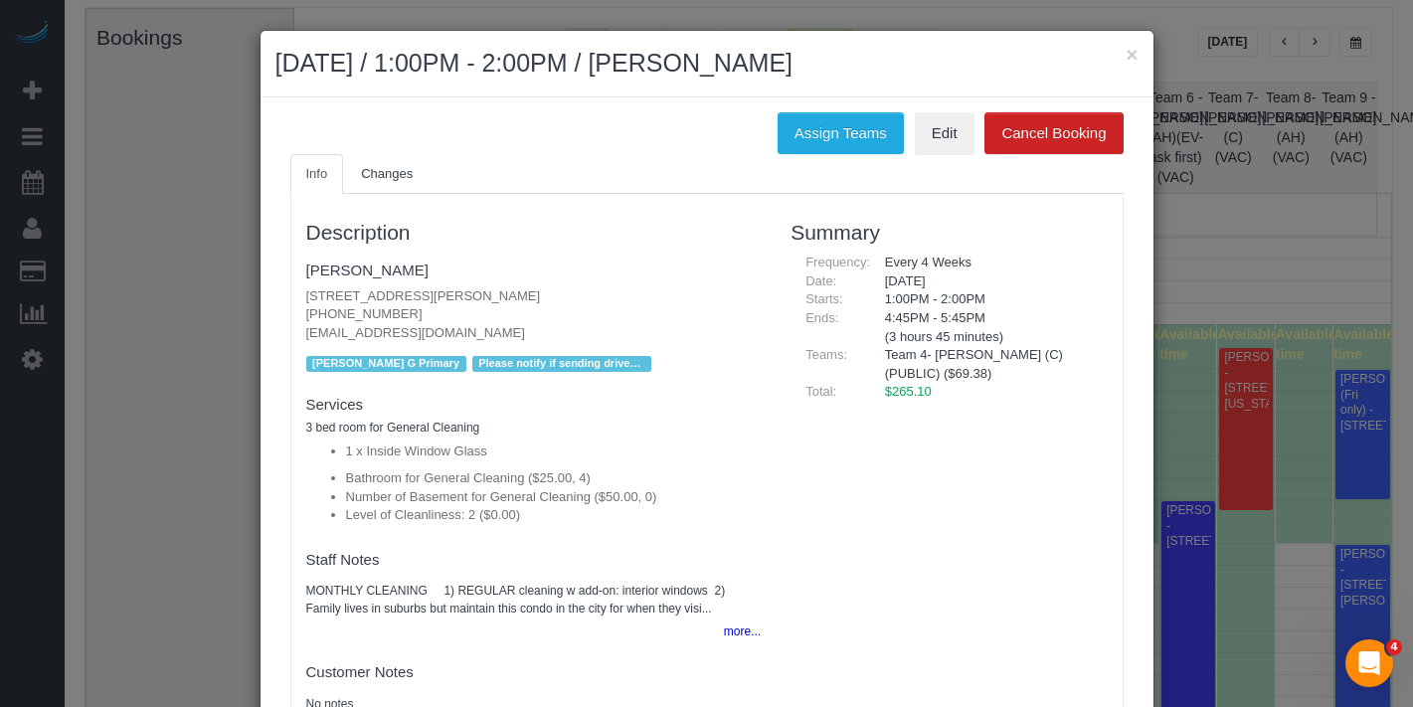
click at [816, 154] on ul "Info Changes" at bounding box center [706, 174] width 833 height 41
click at [826, 139] on button "Assign Teams" at bounding box center [841, 133] width 126 height 42
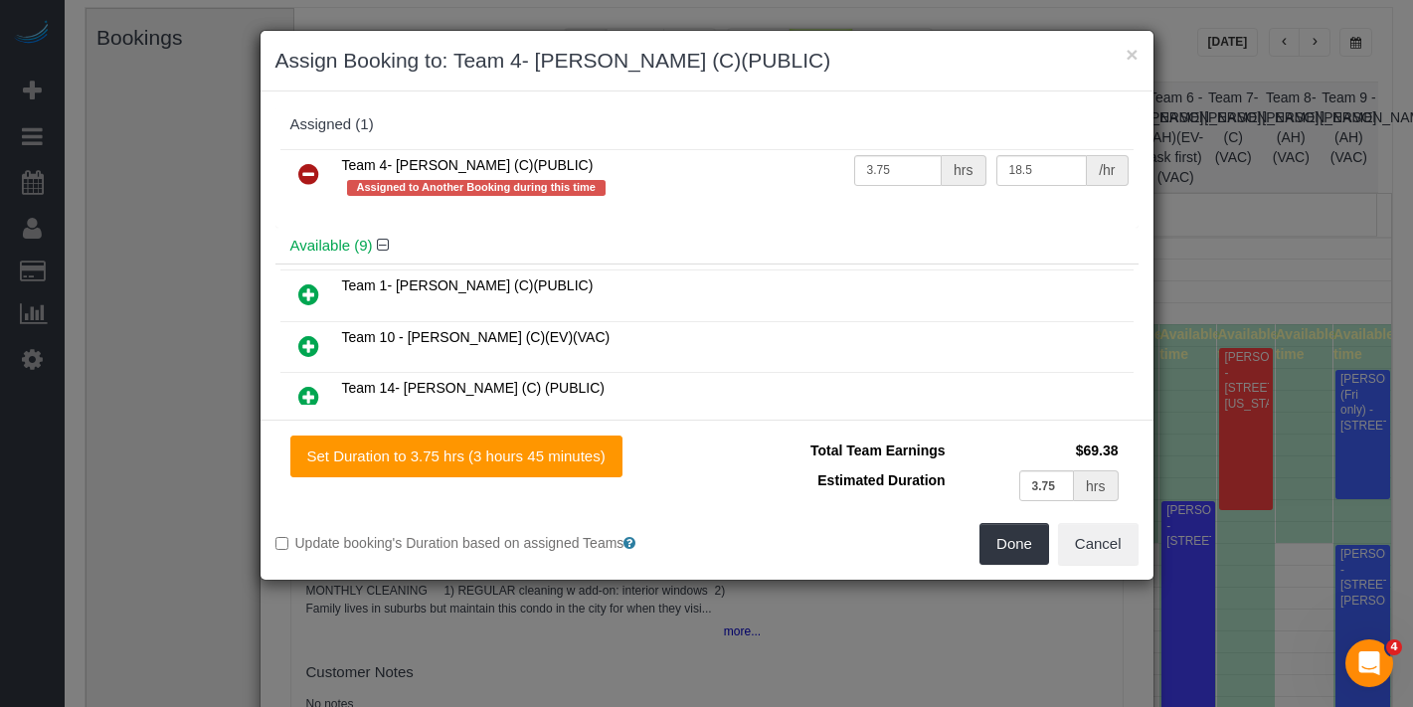
drag, startPoint x: 312, startPoint y: 164, endPoint x: 321, endPoint y: 191, distance: 28.3
click at [312, 165] on icon at bounding box center [308, 174] width 21 height 24
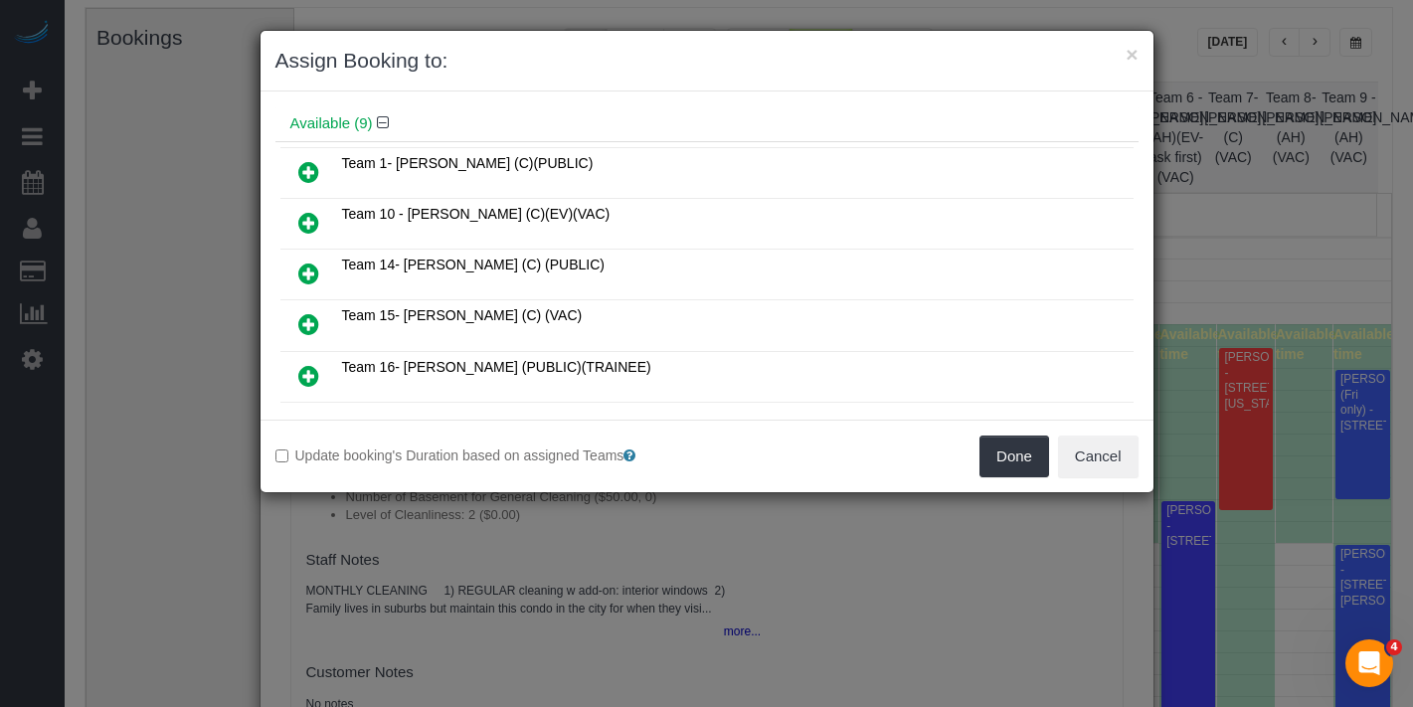
click at [306, 365] on icon at bounding box center [308, 376] width 21 height 24
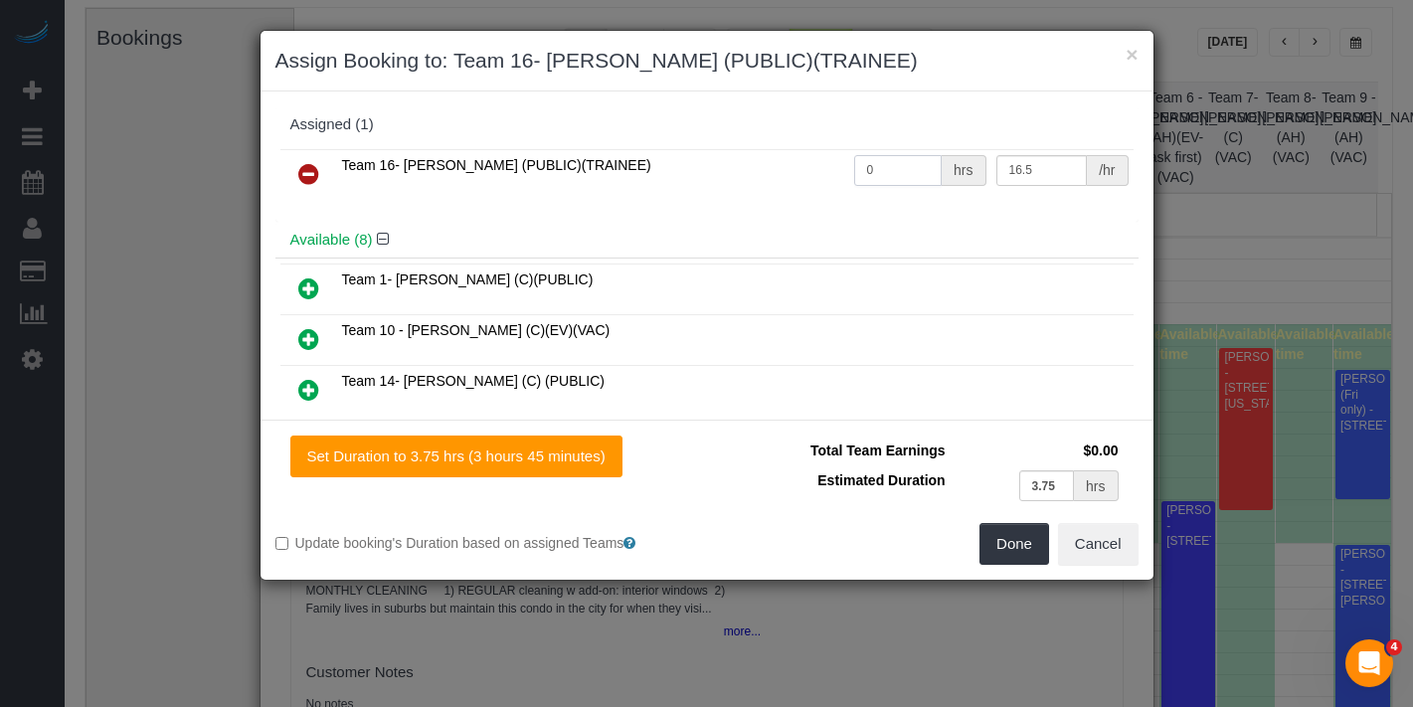
click at [787, 170] on tr "Team 16- [PERSON_NAME] (PUBLIC)(TRAINEE) 0 hrs 16.5 /hr" at bounding box center [706, 174] width 853 height 51
type input "3.75"
click at [1017, 553] on button "Done" at bounding box center [1015, 544] width 70 height 42
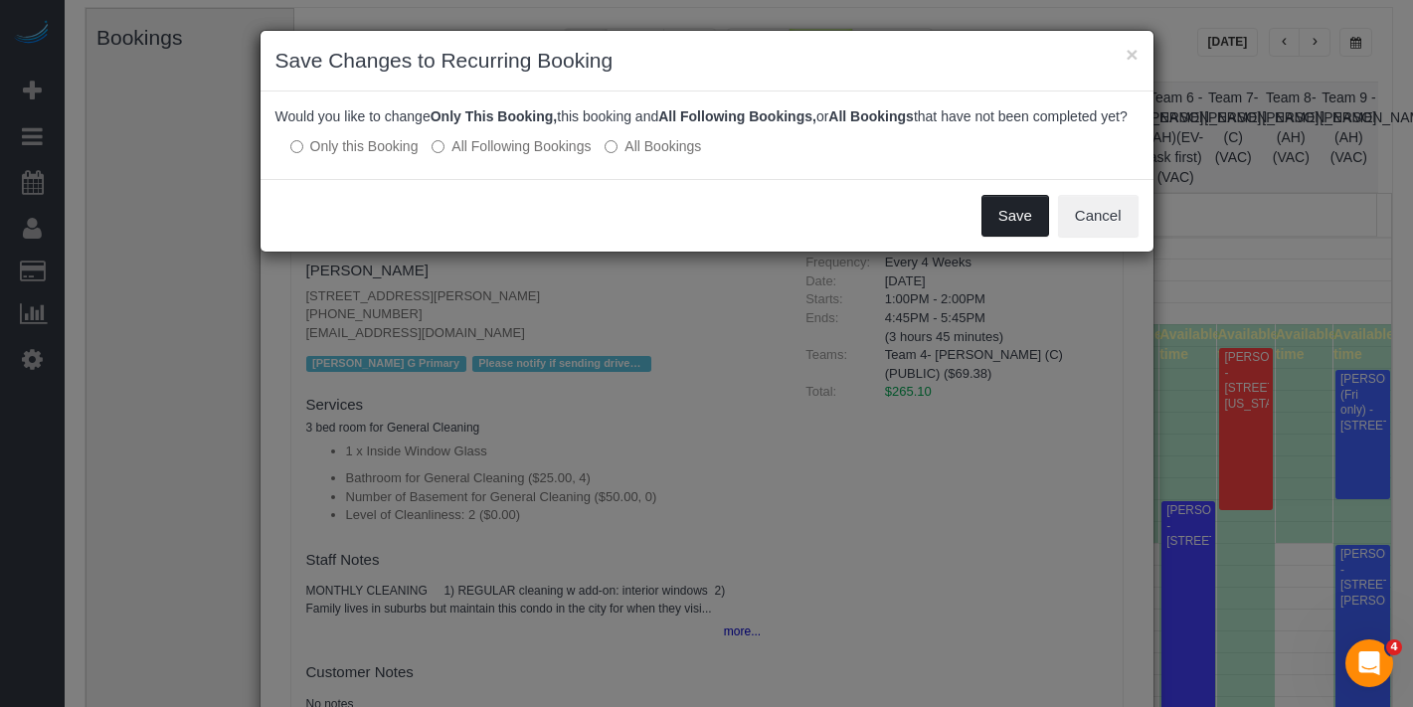
click at [1017, 237] on button "Save" at bounding box center [1016, 216] width 68 height 42
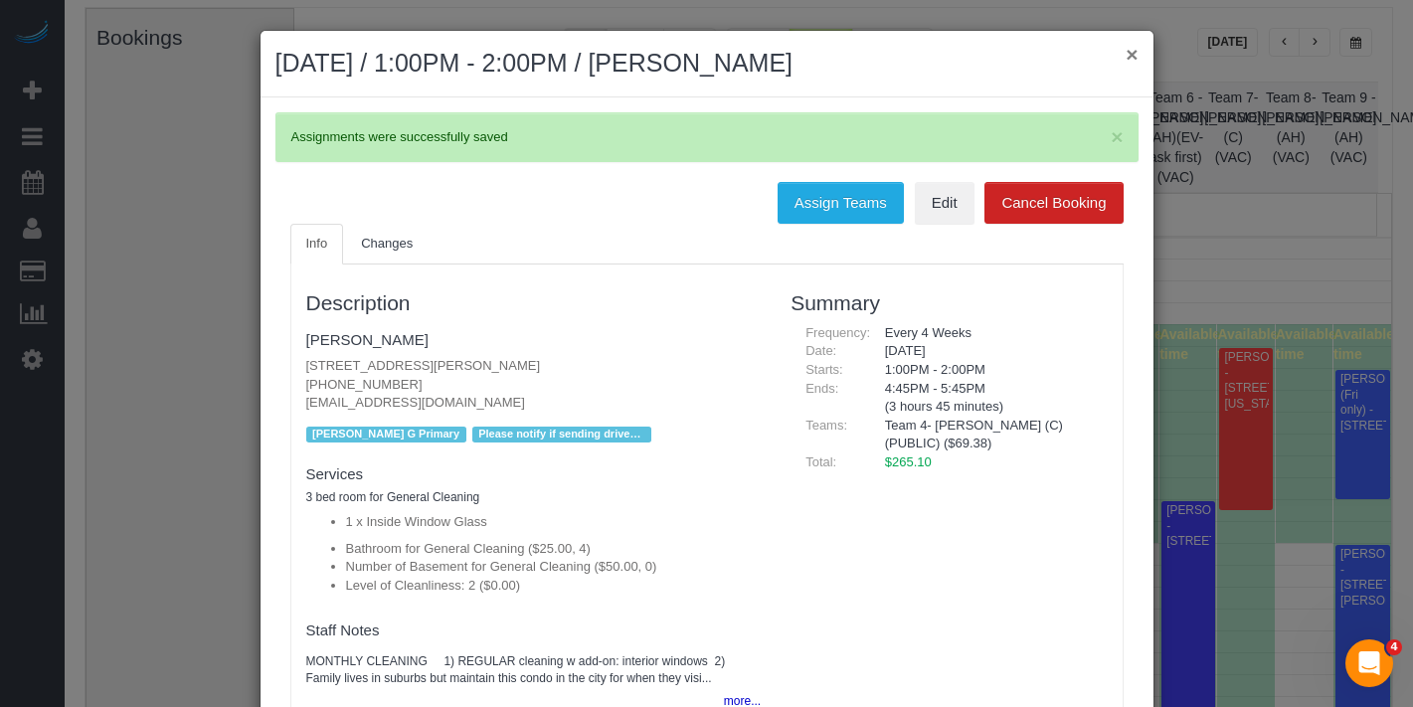
click at [1126, 59] on button "×" at bounding box center [1132, 54] width 12 height 21
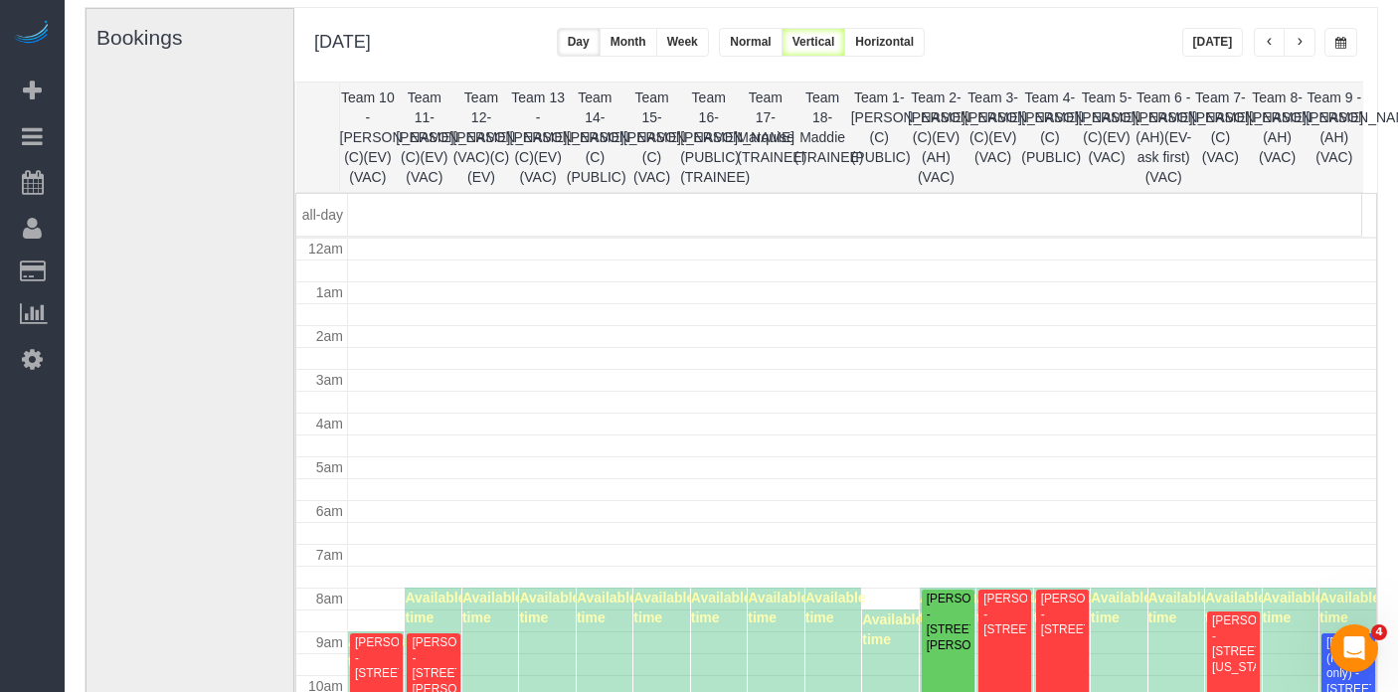
scroll to position [264, 0]
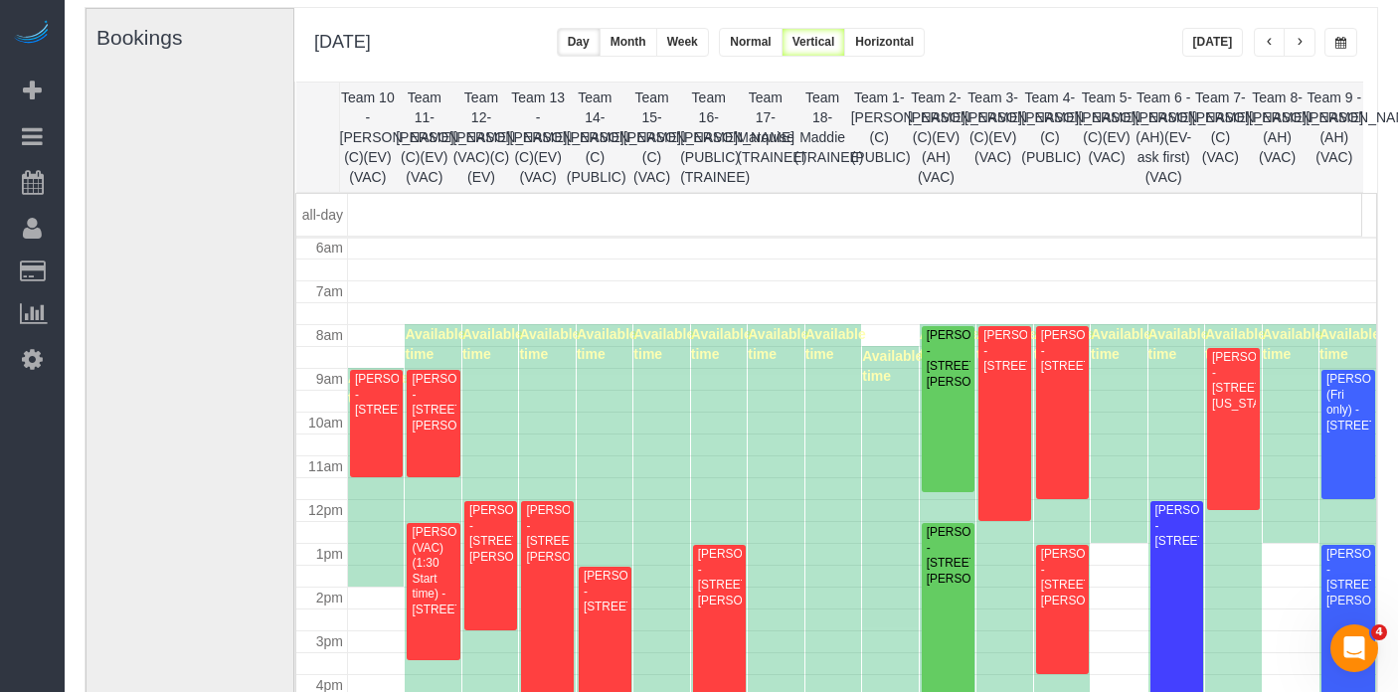
click at [1341, 41] on span "button" at bounding box center [1341, 43] width 11 height 12
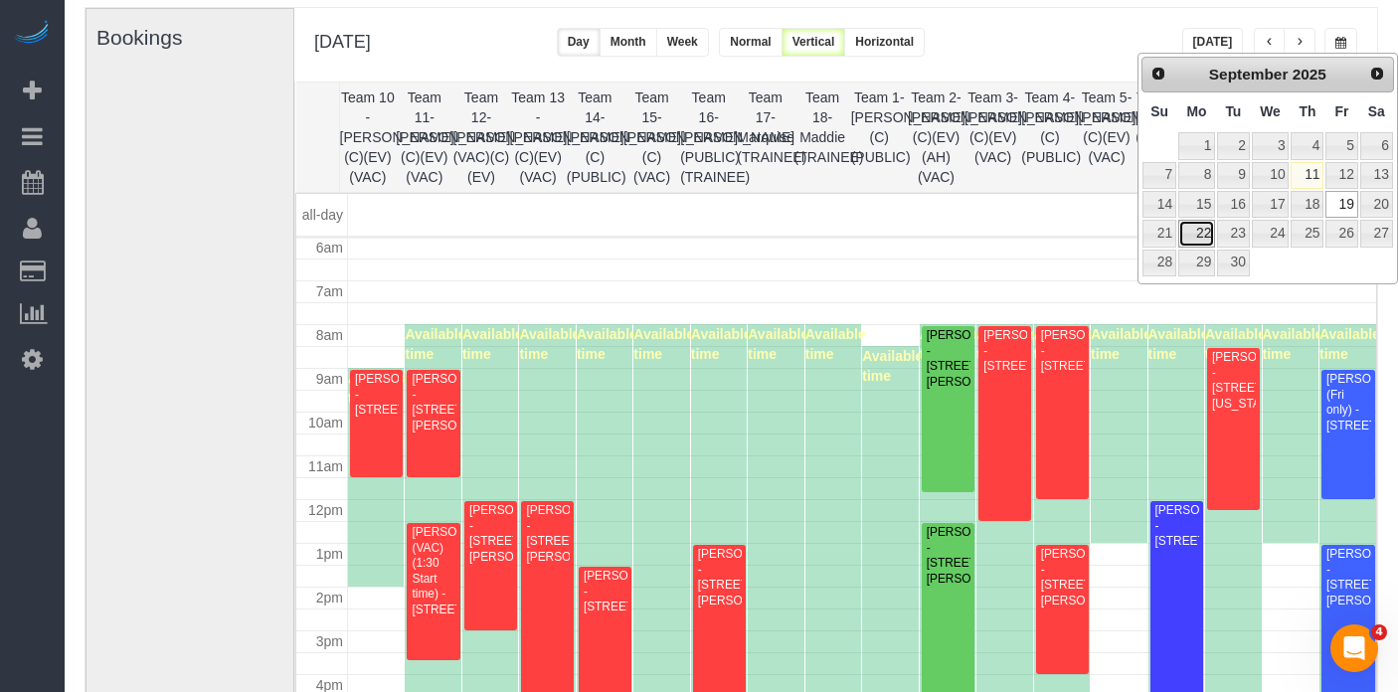
click at [1201, 240] on link "22" at bounding box center [1197, 233] width 37 height 27
type input "**********"
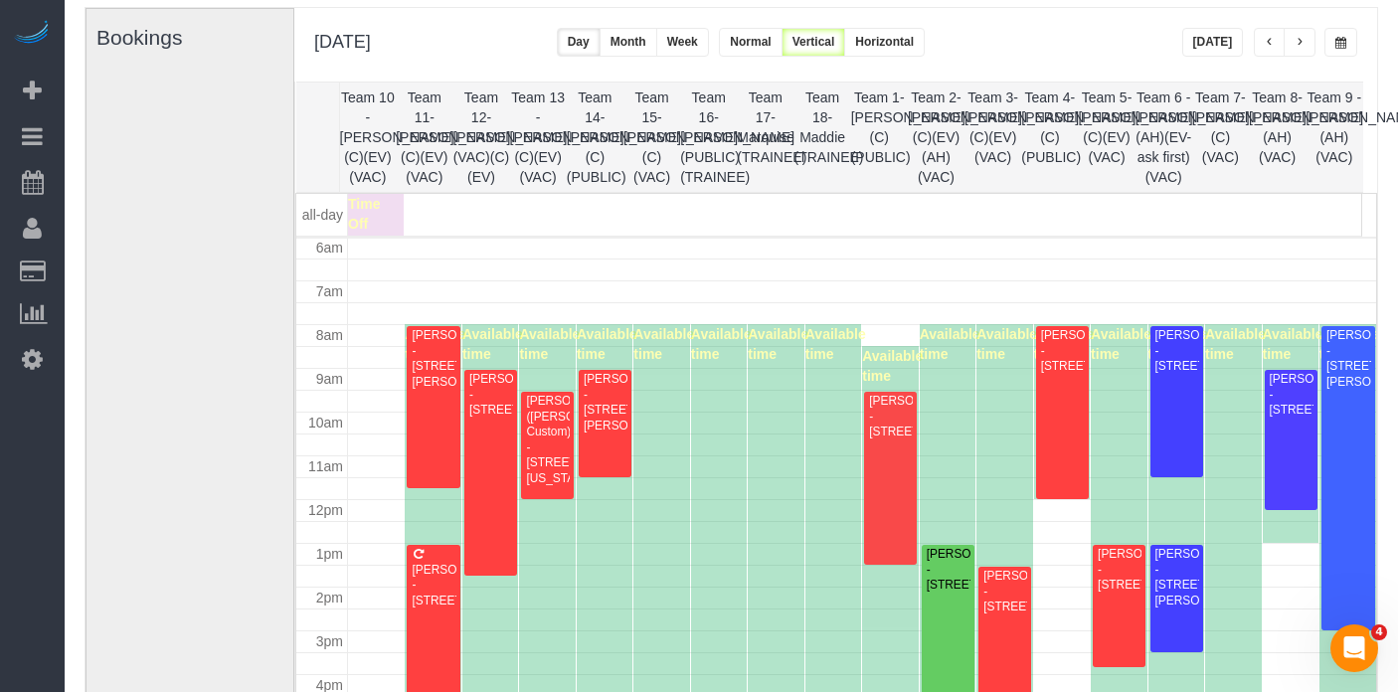
click at [1302, 40] on span "button" at bounding box center [1300, 43] width 10 height 12
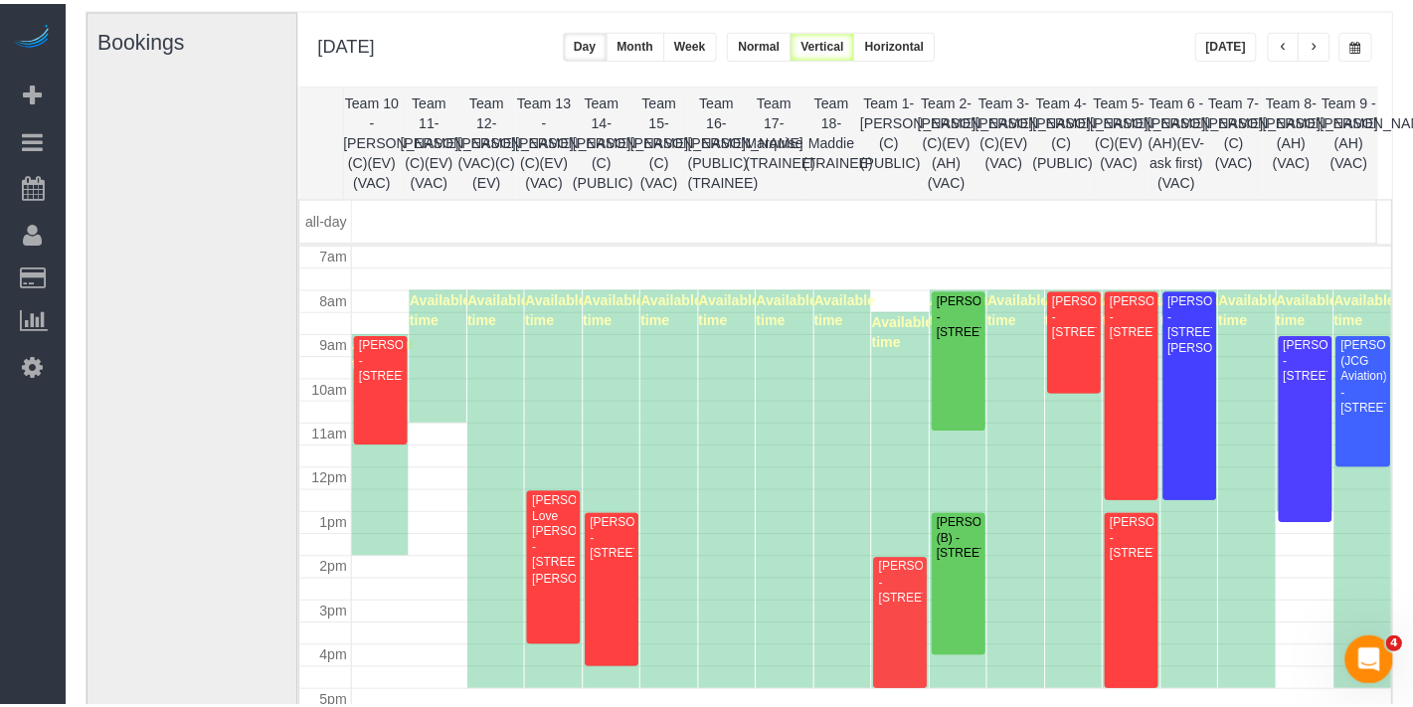
scroll to position [307, 0]
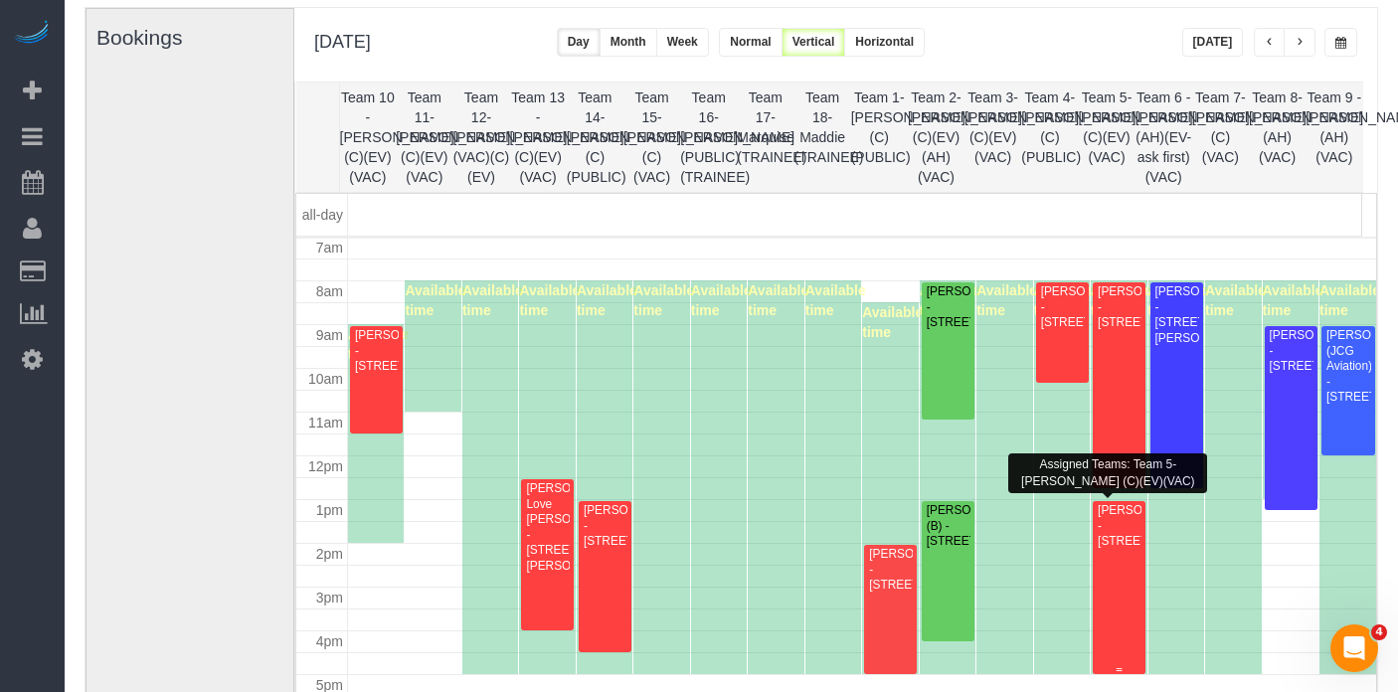
click at [1108, 549] on div "[PERSON_NAME] - [STREET_ADDRESS]" at bounding box center [1119, 526] width 45 height 46
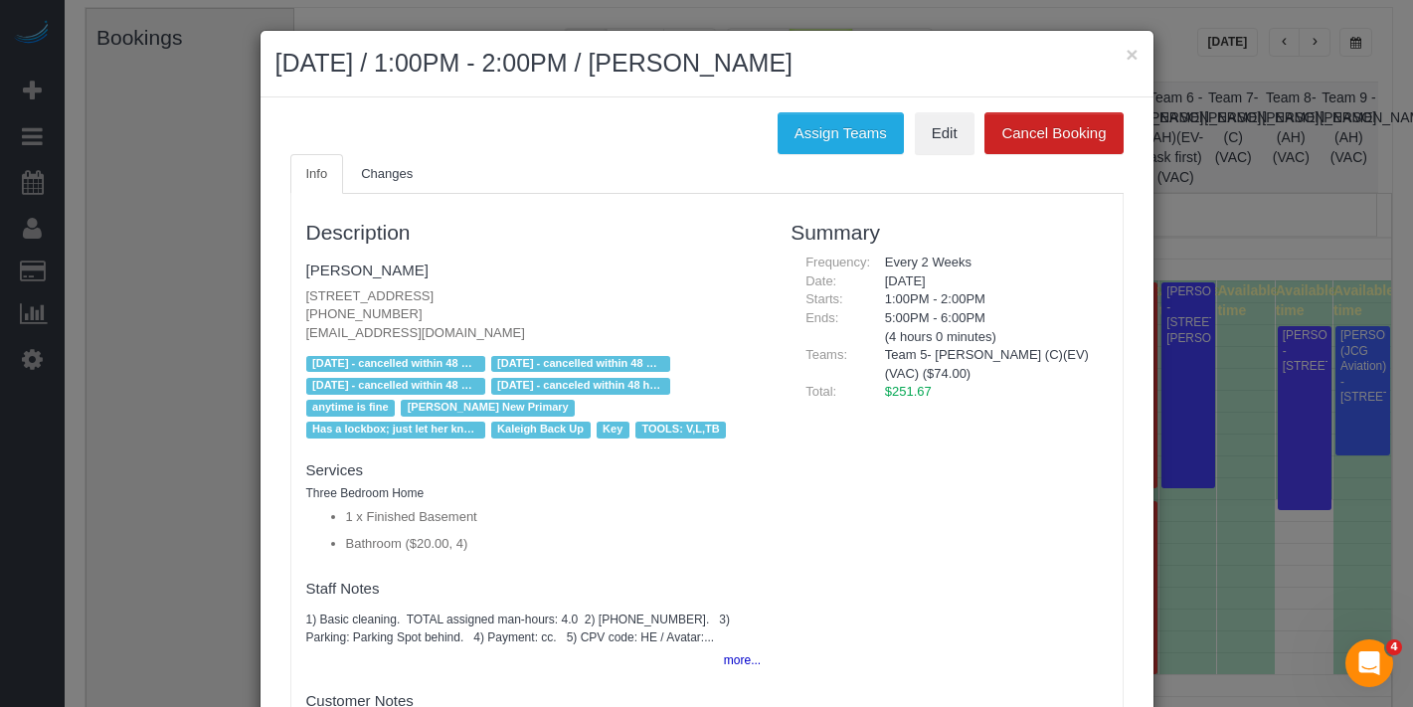
click at [504, 308] on p "[STREET_ADDRESS] [PHONE_NUMBER] [EMAIL_ADDRESS][DOMAIN_NAME]" at bounding box center [534, 315] width 456 height 56
drag, startPoint x: 545, startPoint y: 285, endPoint x: 535, endPoint y: 303, distance: 20.5
click at [535, 303] on fieldset "[PERSON_NAME] [STREET_ADDRESS] [PHONE_NUMBER] [EMAIL_ADDRESS][DOMAIN_NAME] new …" at bounding box center [534, 349] width 456 height 190
copy p "[STREET_ADDRESS]"
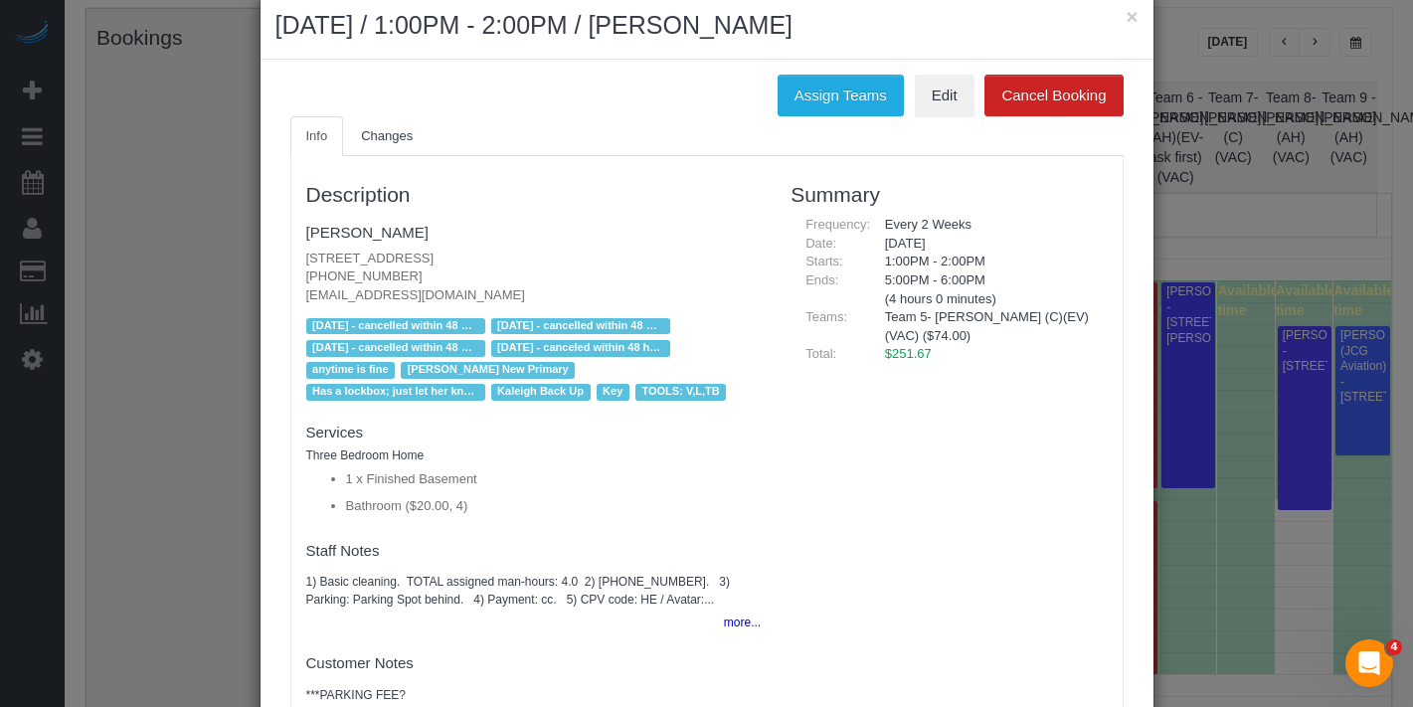
scroll to position [37, 0]
click at [1126, 19] on button "×" at bounding box center [1132, 17] width 12 height 21
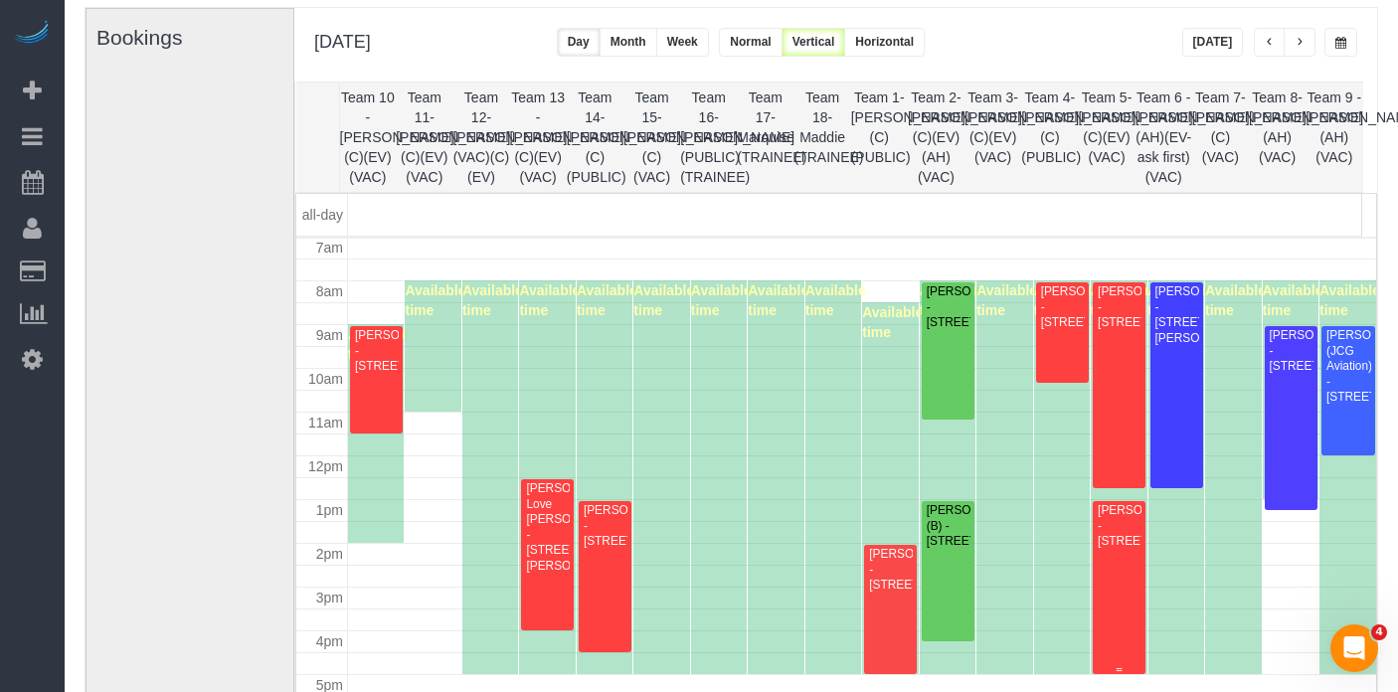
click at [1106, 549] on div "[PERSON_NAME] - [STREET_ADDRESS]" at bounding box center [1119, 526] width 45 height 46
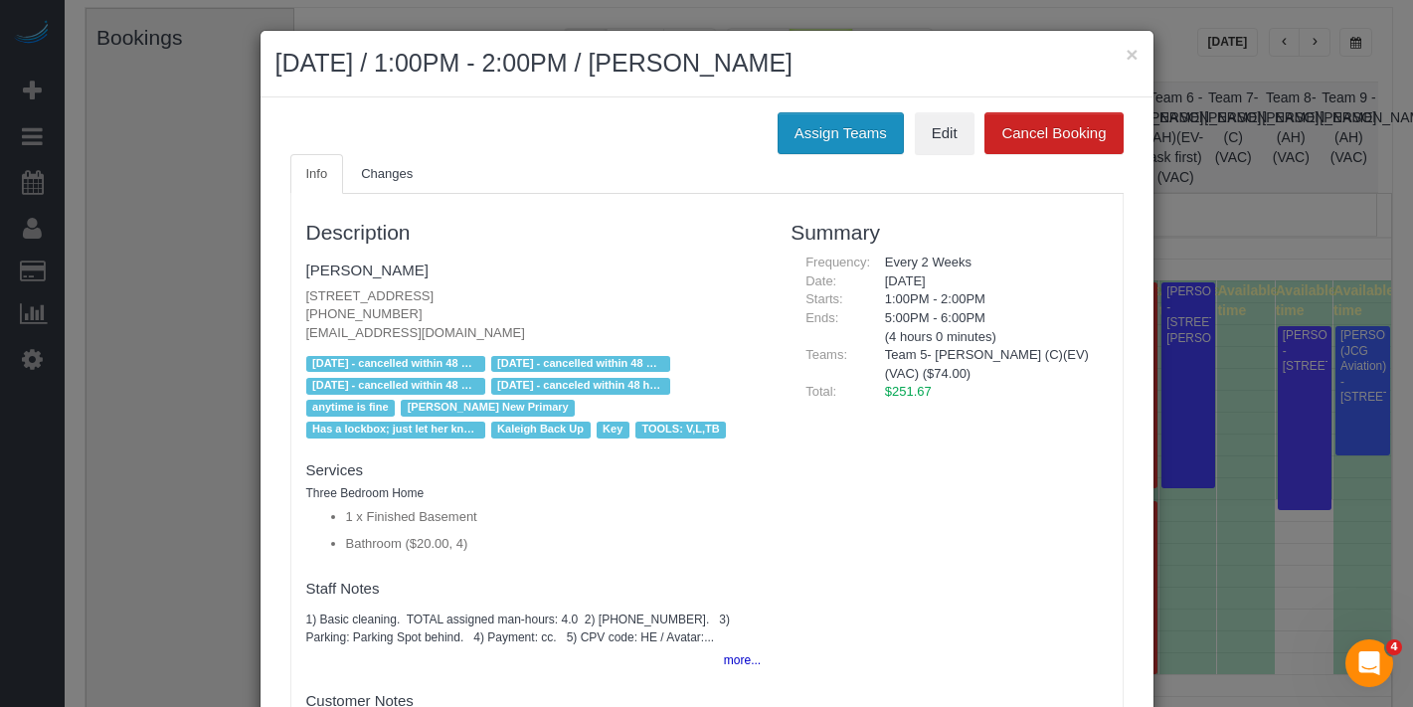
click at [818, 144] on button "Assign Teams" at bounding box center [841, 133] width 126 height 42
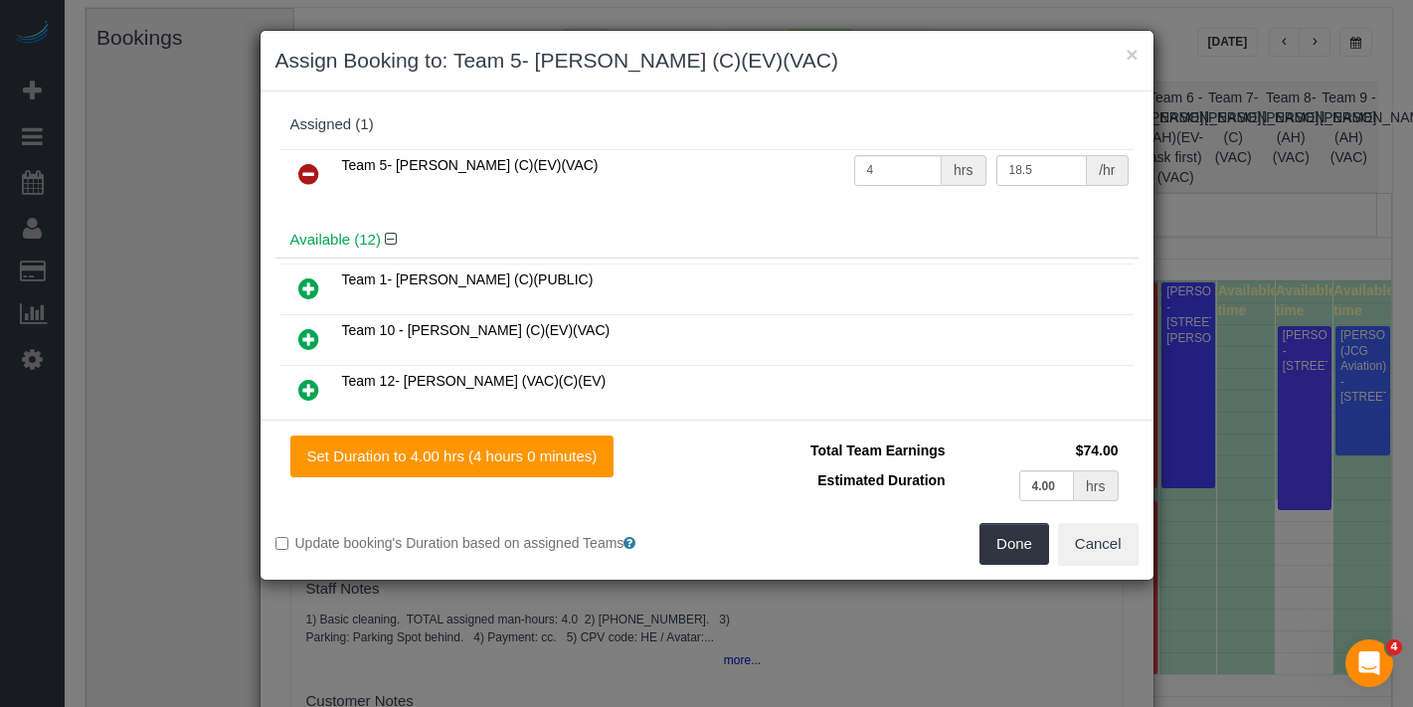
drag, startPoint x: 305, startPoint y: 174, endPoint x: 312, endPoint y: 201, distance: 27.7
click at [305, 173] on icon at bounding box center [308, 174] width 21 height 24
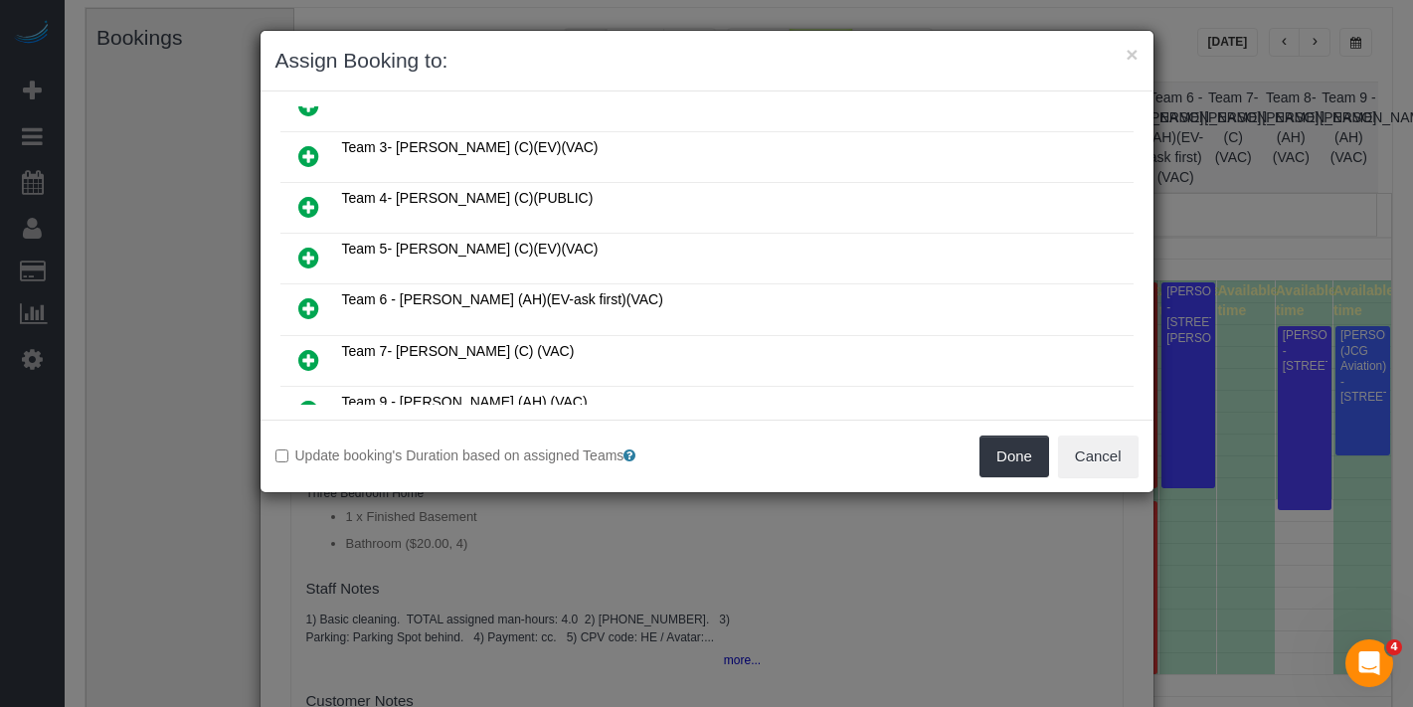
click at [307, 348] on icon at bounding box center [308, 360] width 21 height 24
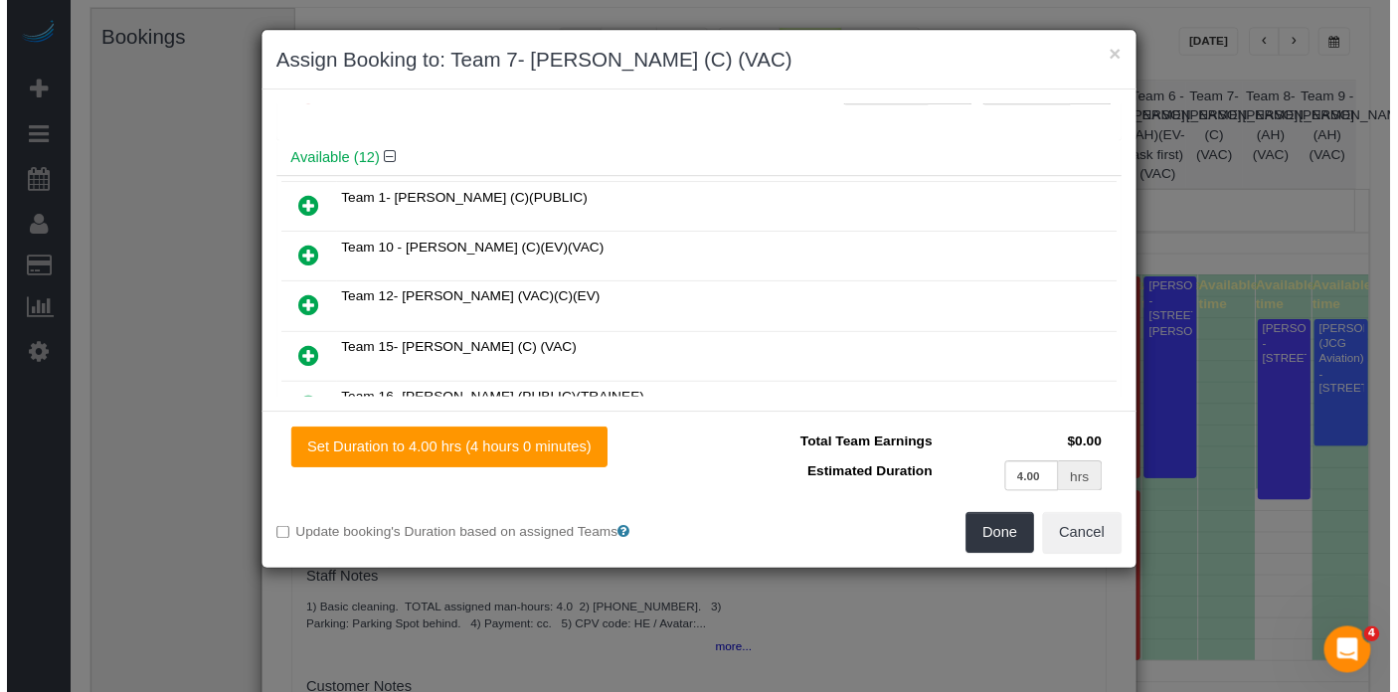
scroll to position [0, 0]
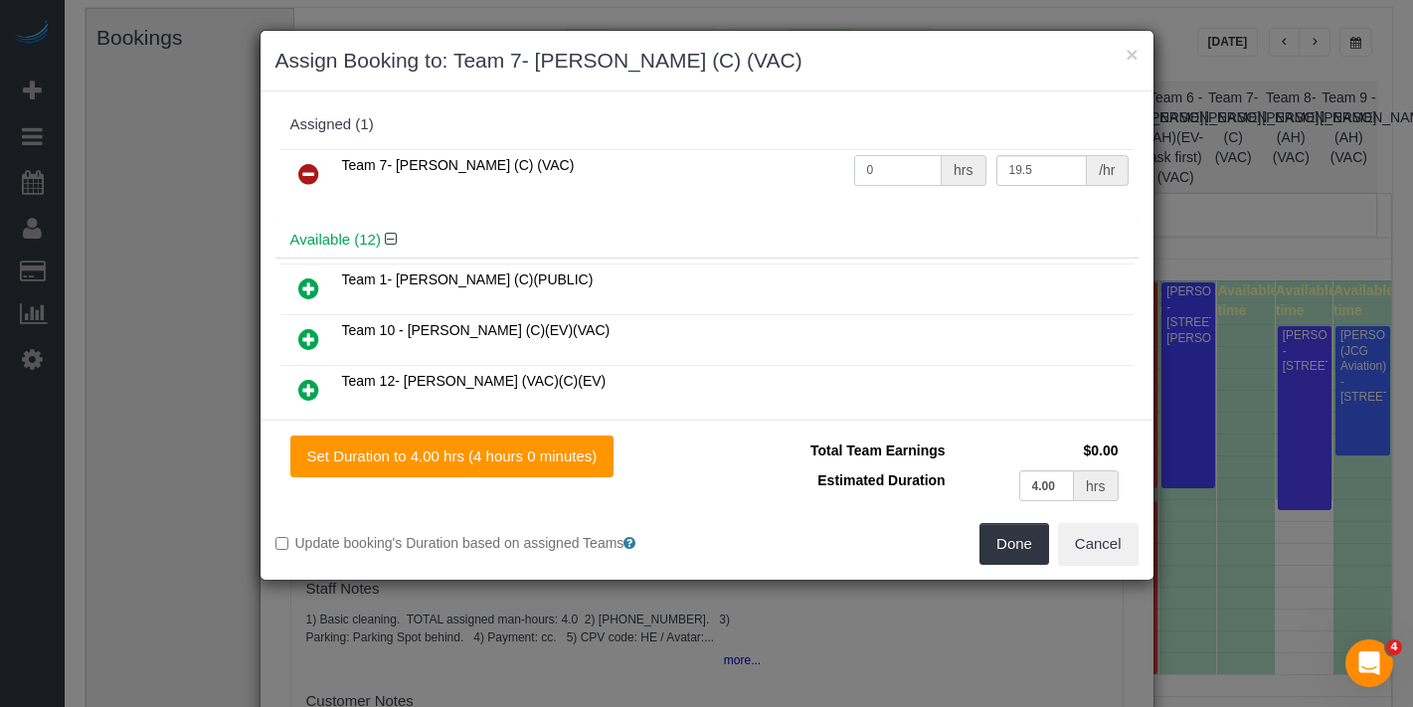
drag, startPoint x: 882, startPoint y: 174, endPoint x: 811, endPoint y: 165, distance: 72.2
click at [811, 165] on tr "Team 7- [PERSON_NAME] (C) (VAC) 0 hrs 19.5 /hr" at bounding box center [706, 174] width 853 height 51
type input "4"
click at [1016, 530] on button "Done" at bounding box center [1015, 544] width 70 height 42
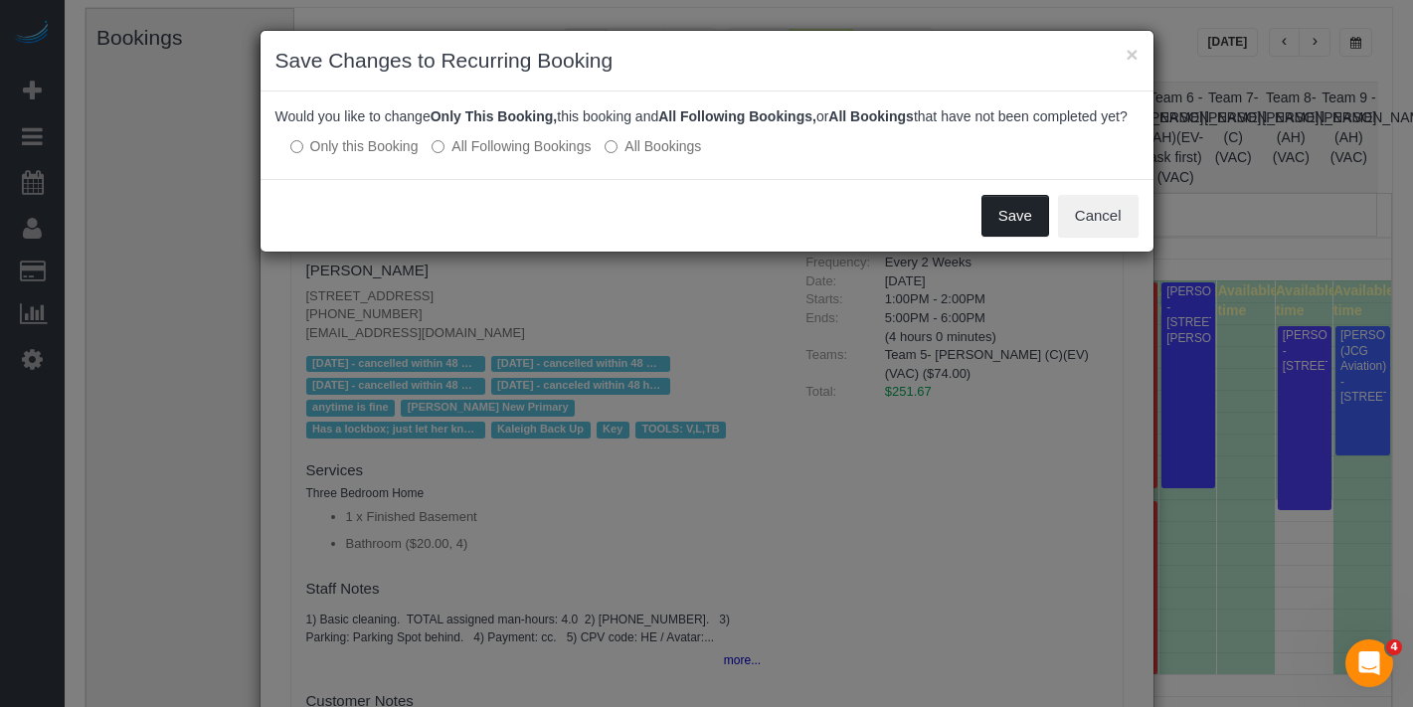
click at [1010, 227] on button "Save" at bounding box center [1016, 216] width 68 height 42
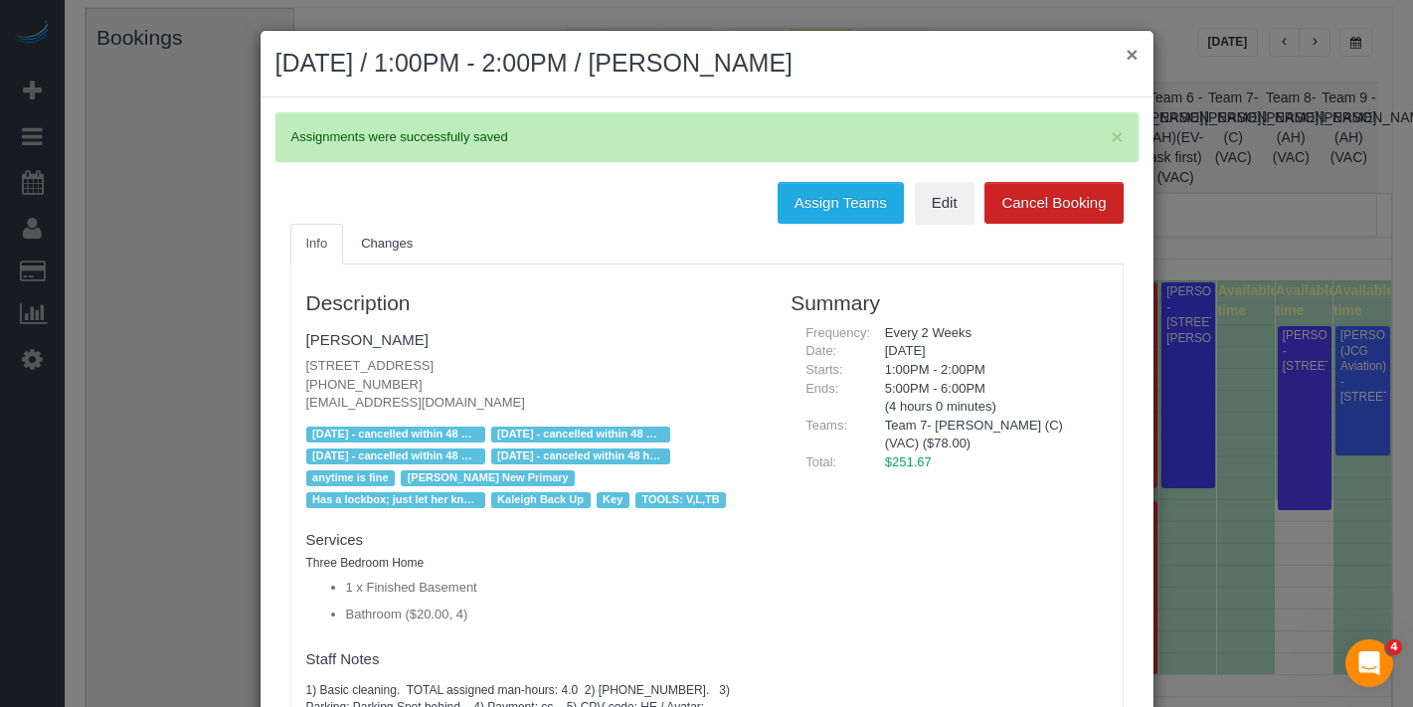
click at [1126, 60] on button "×" at bounding box center [1132, 54] width 12 height 21
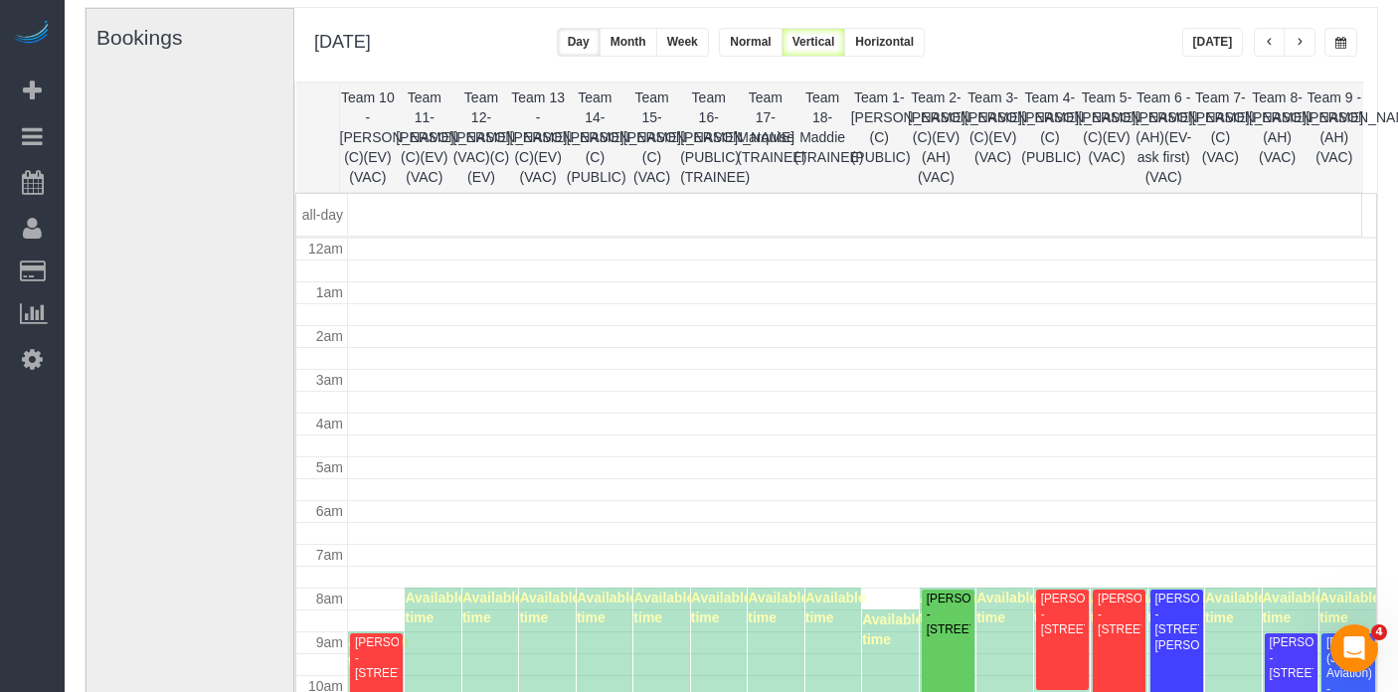
scroll to position [307, 0]
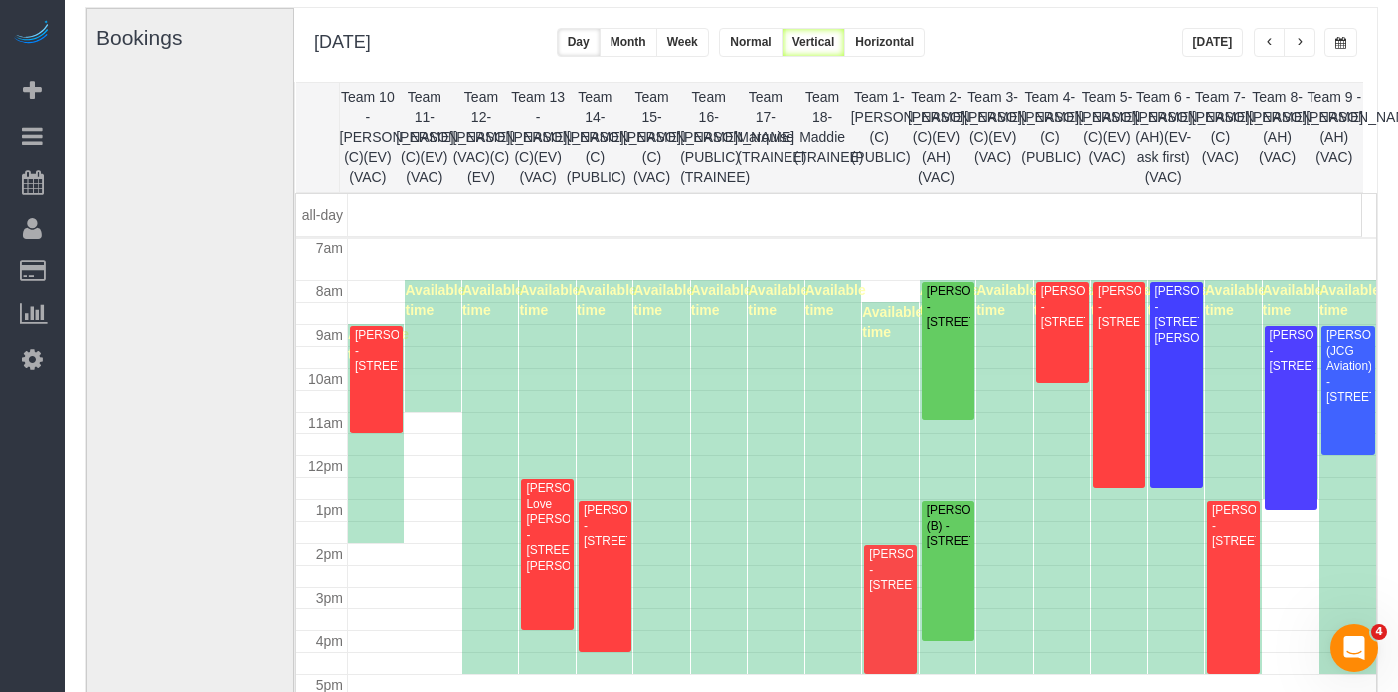
click at [1303, 40] on span "button" at bounding box center [1300, 43] width 10 height 12
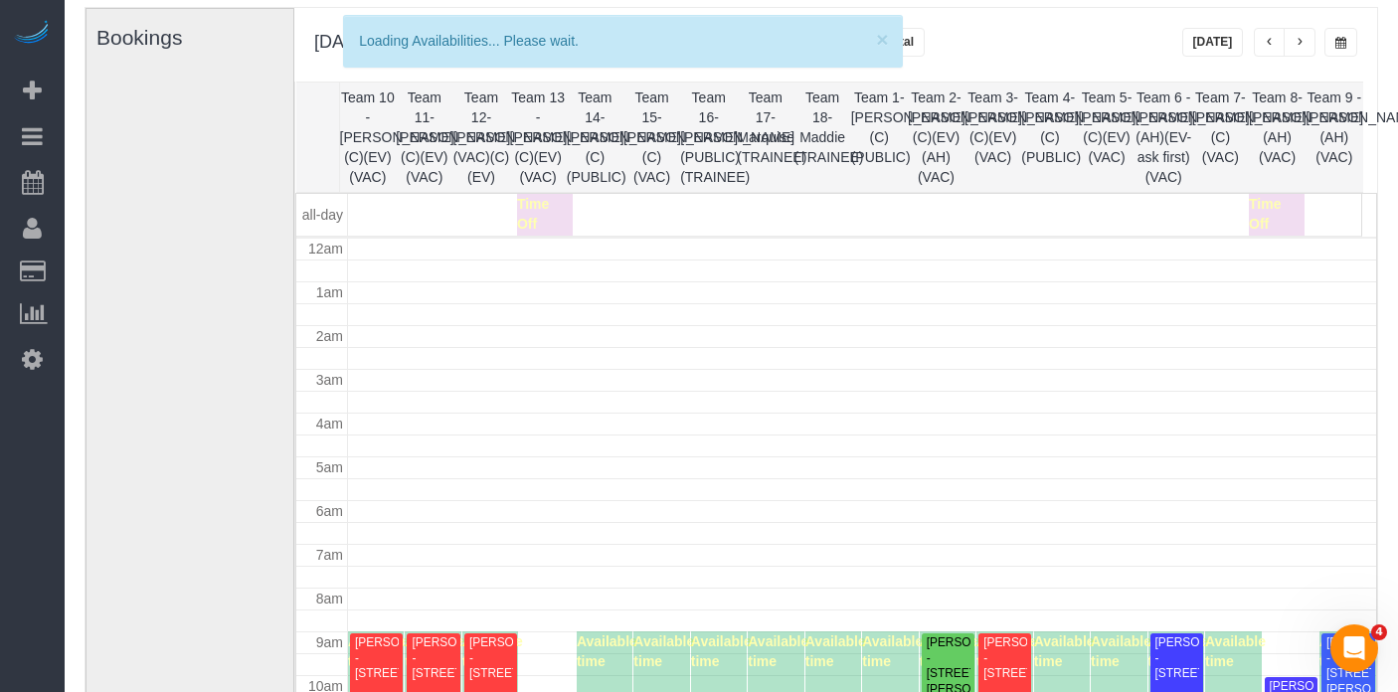
scroll to position [264, 0]
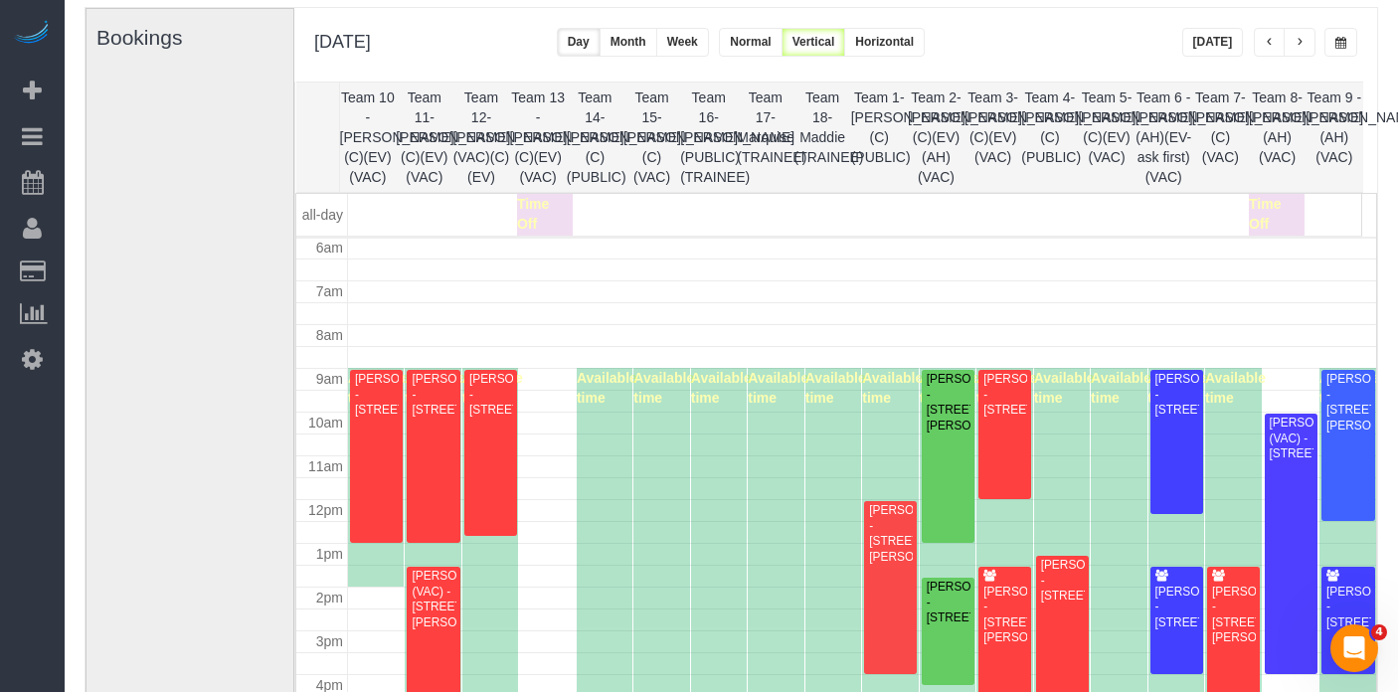
click at [1303, 40] on span "button" at bounding box center [1300, 43] width 10 height 12
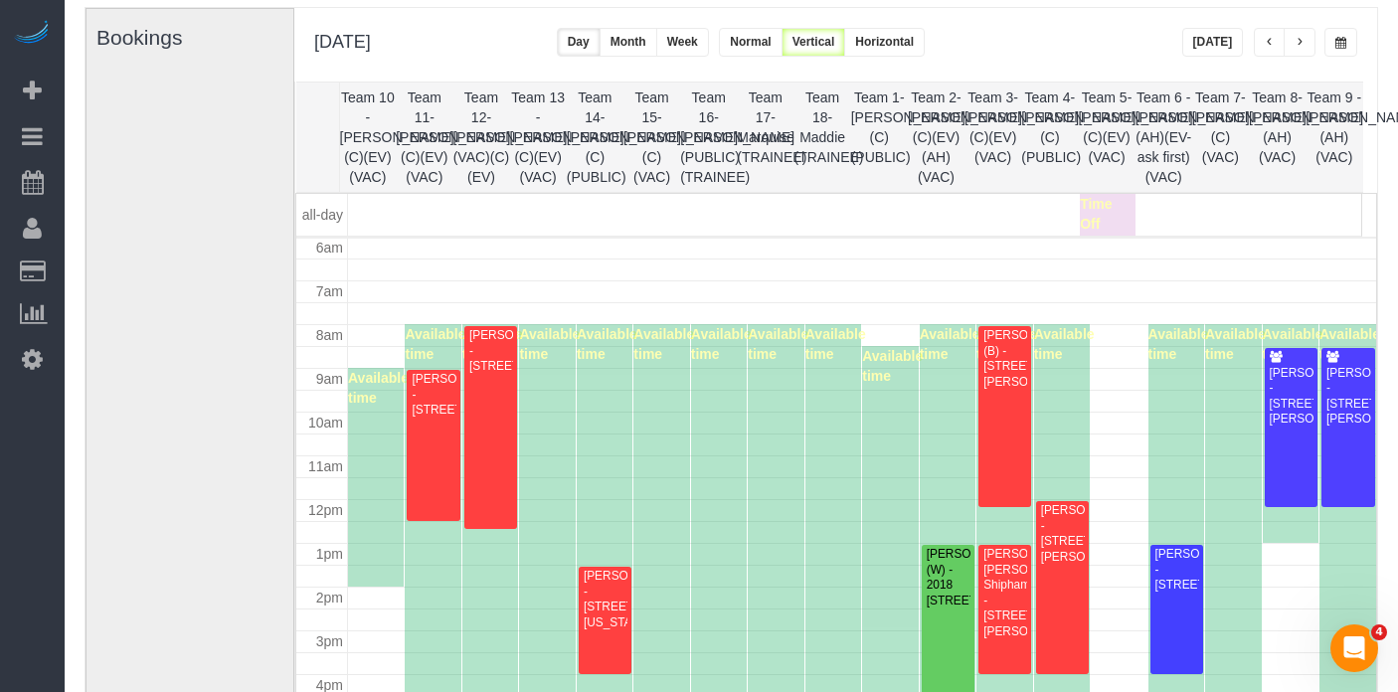
click at [1303, 40] on span "button" at bounding box center [1300, 43] width 10 height 12
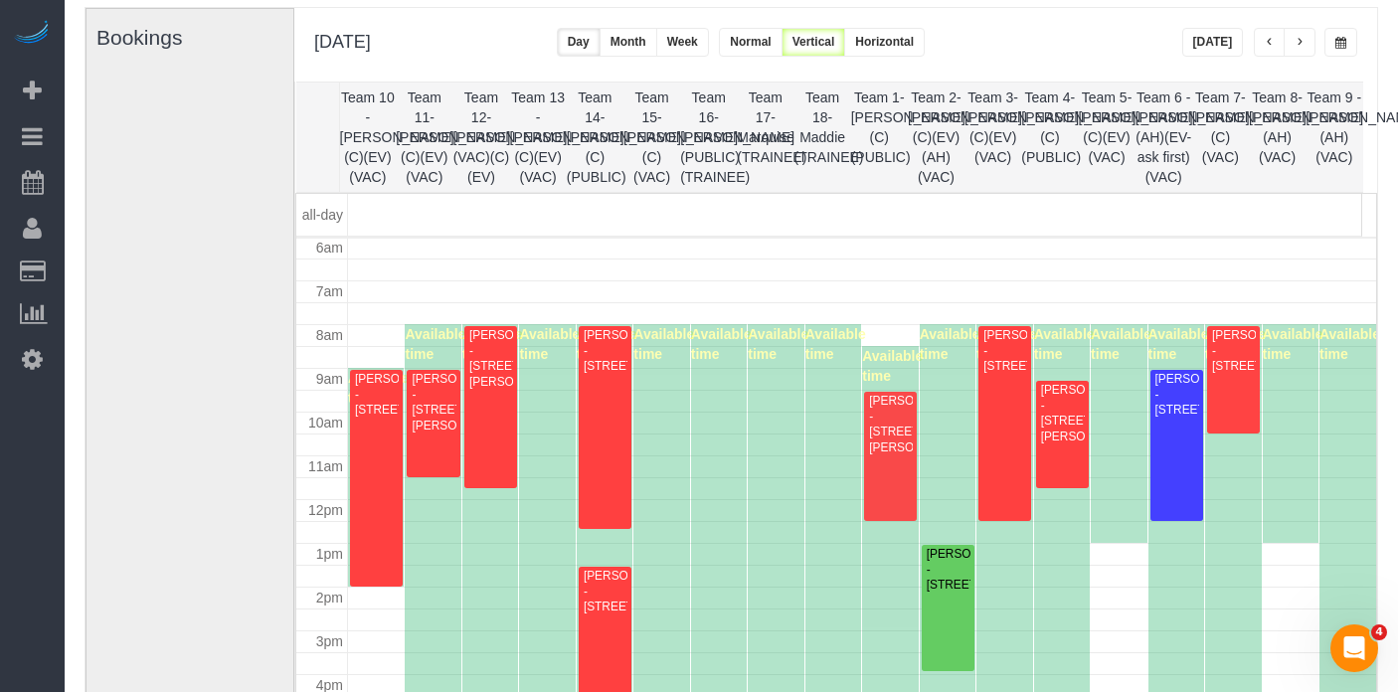
click at [1346, 46] on span "button" at bounding box center [1341, 43] width 11 height 12
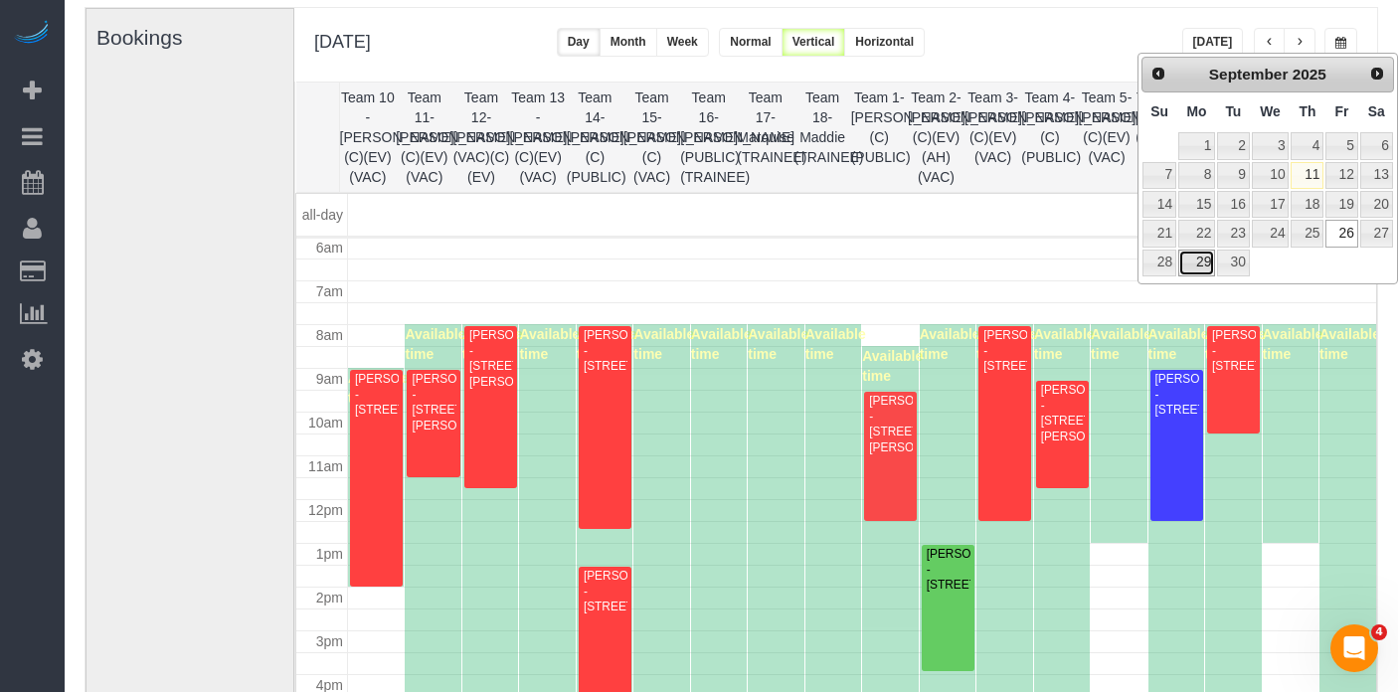
click at [1204, 275] on link "29" at bounding box center [1197, 263] width 37 height 27
type input "**********"
